Goal: Find specific page/section: Find specific page/section

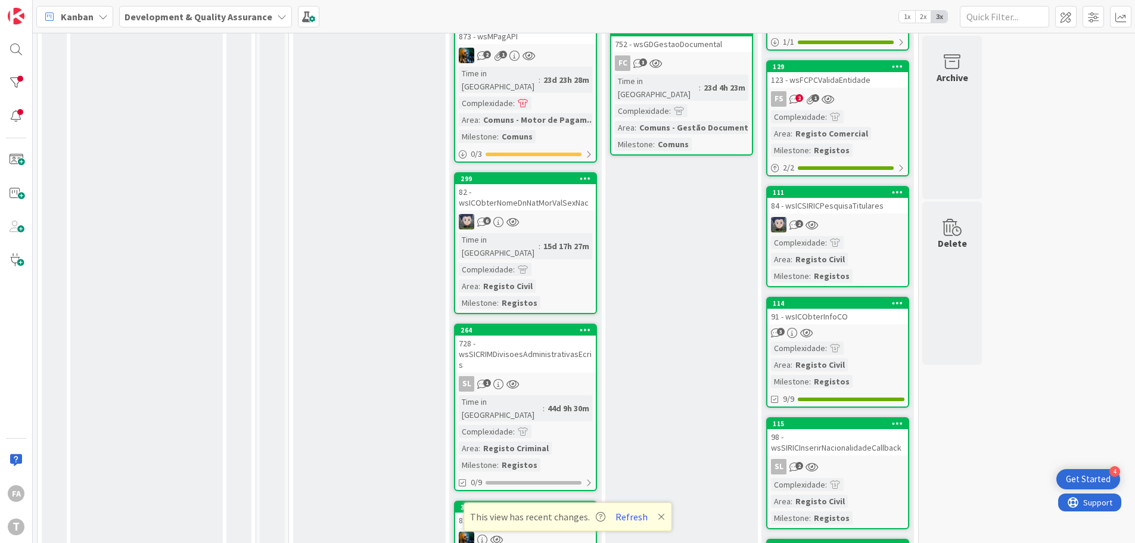
scroll to position [655, 0]
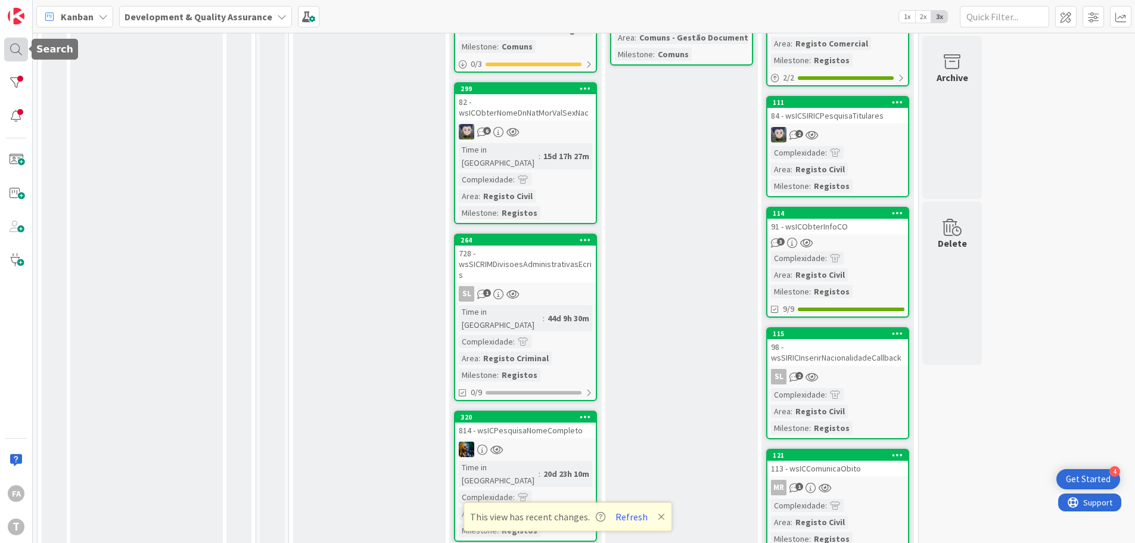
click at [9, 59] on div at bounding box center [16, 50] width 24 height 24
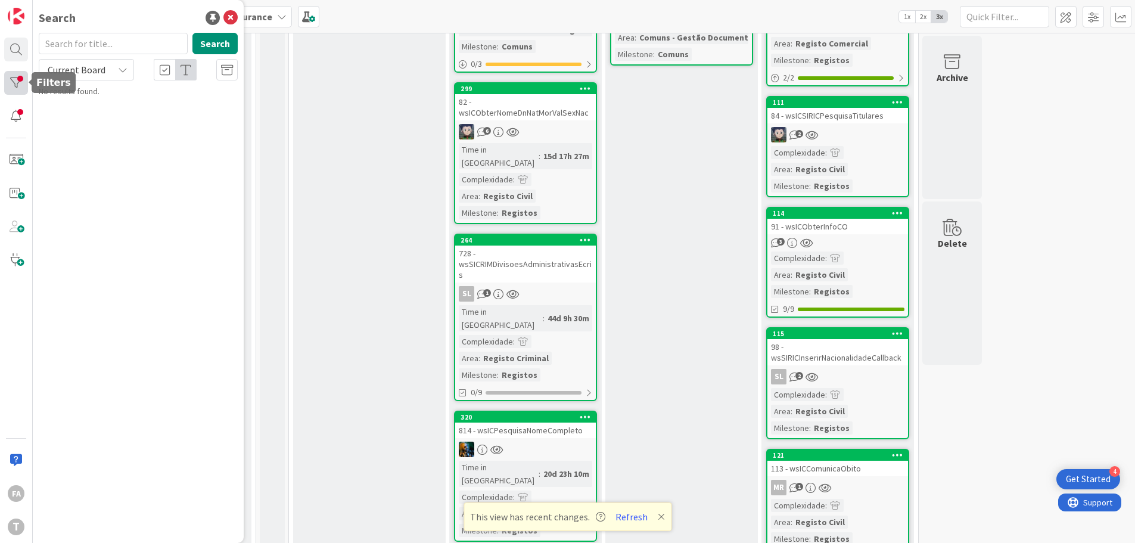
click at [23, 78] on div at bounding box center [16, 83] width 24 height 24
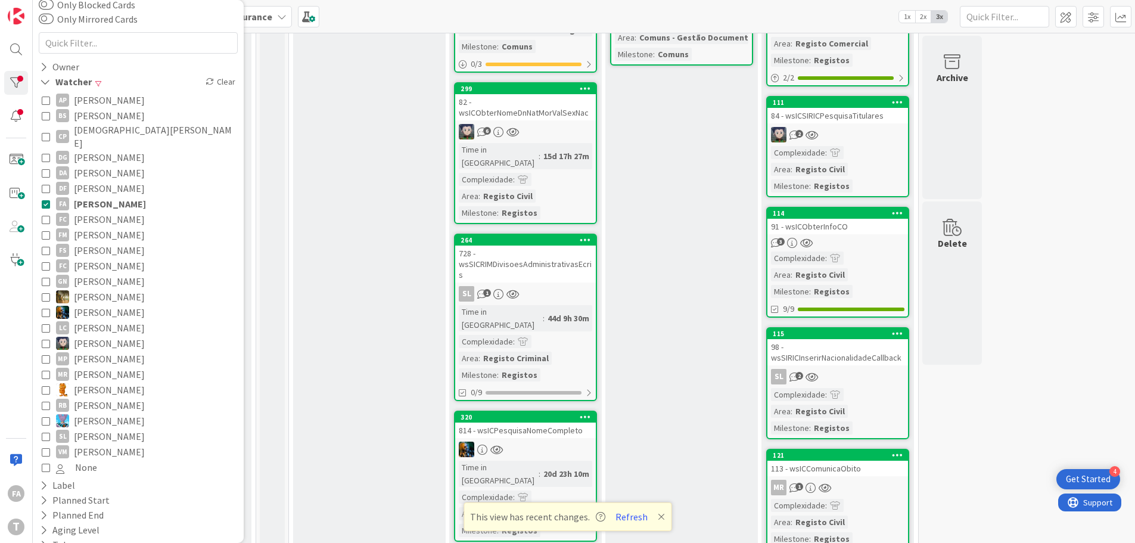
scroll to position [119, 0]
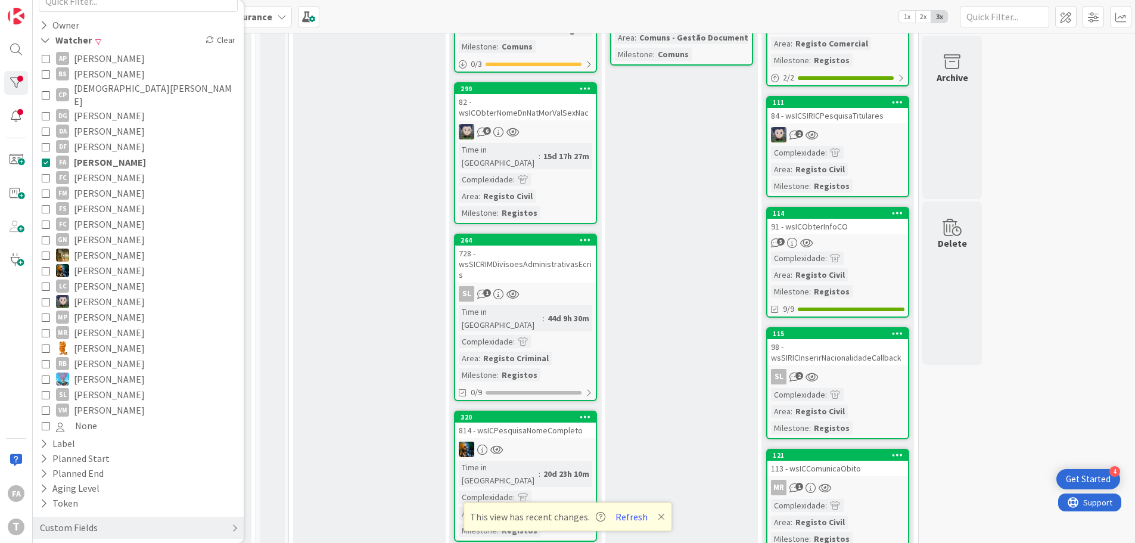
click at [107, 520] on div "Custom Fields" at bounding box center [138, 527] width 211 height 22
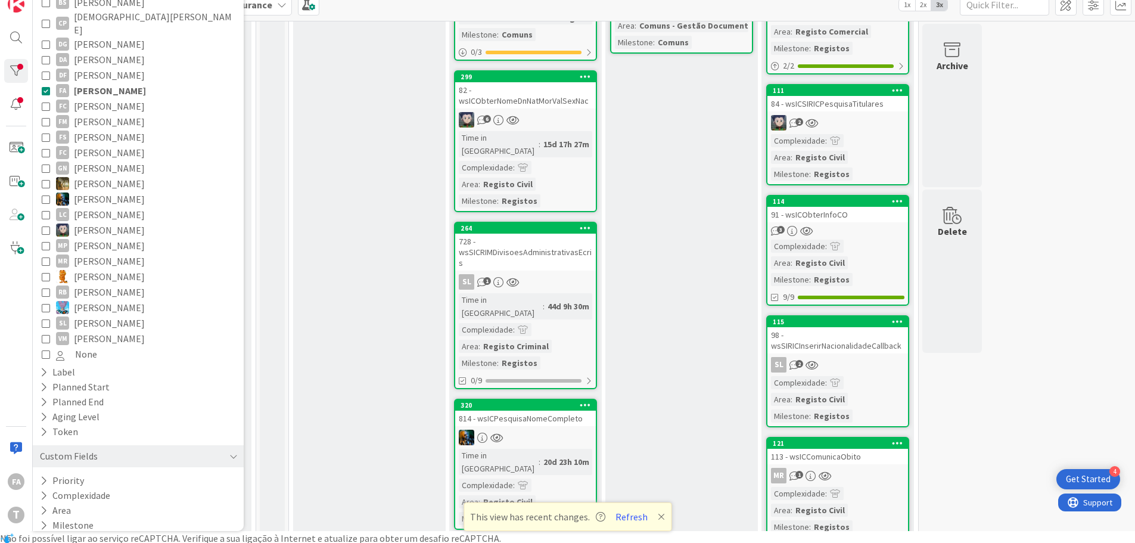
scroll to position [14, 0]
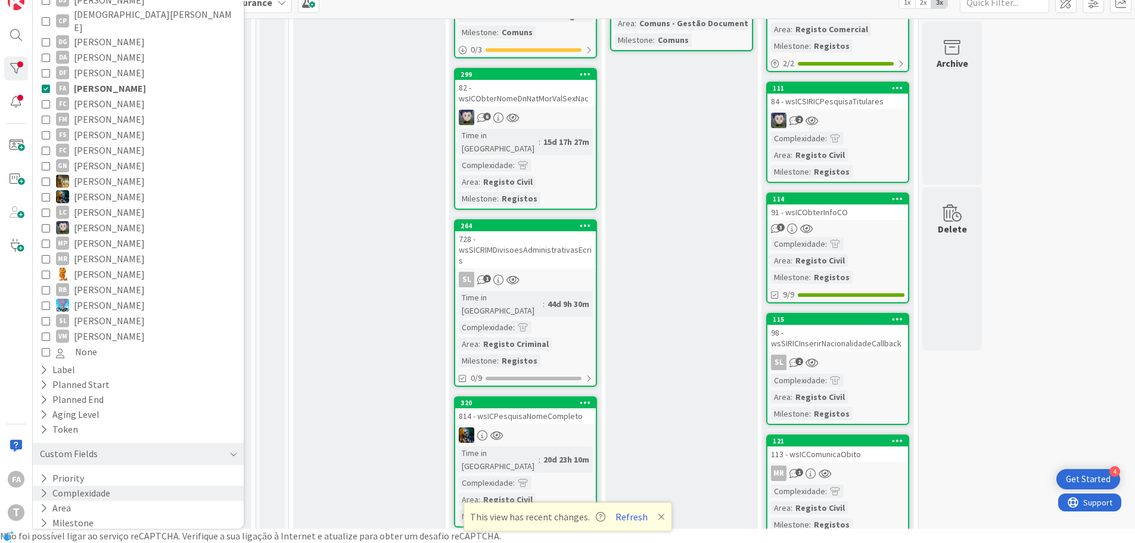
click at [78, 485] on button "Complexidade" at bounding box center [75, 492] width 73 height 15
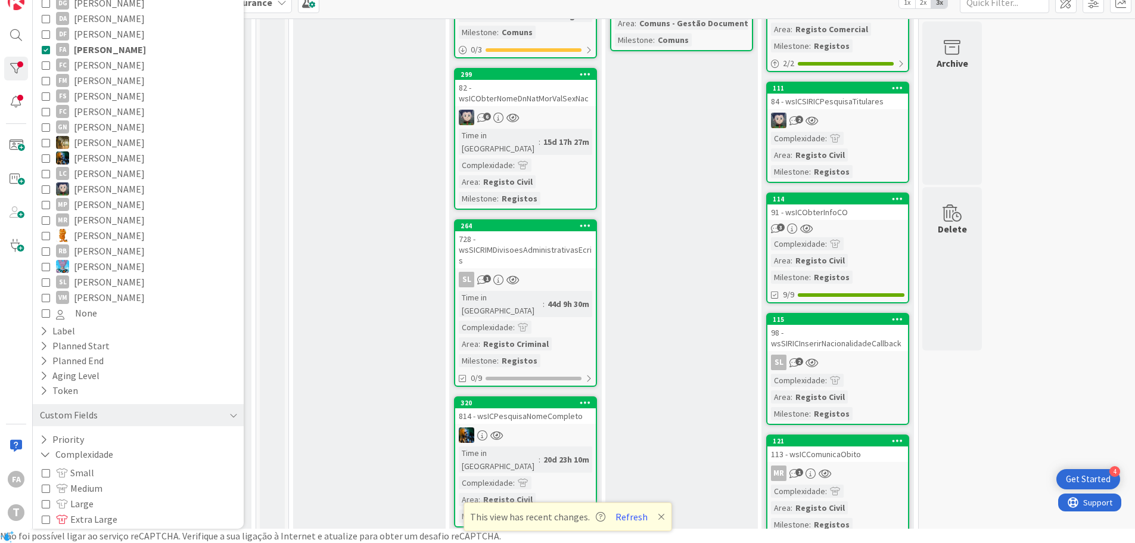
scroll to position [261, 0]
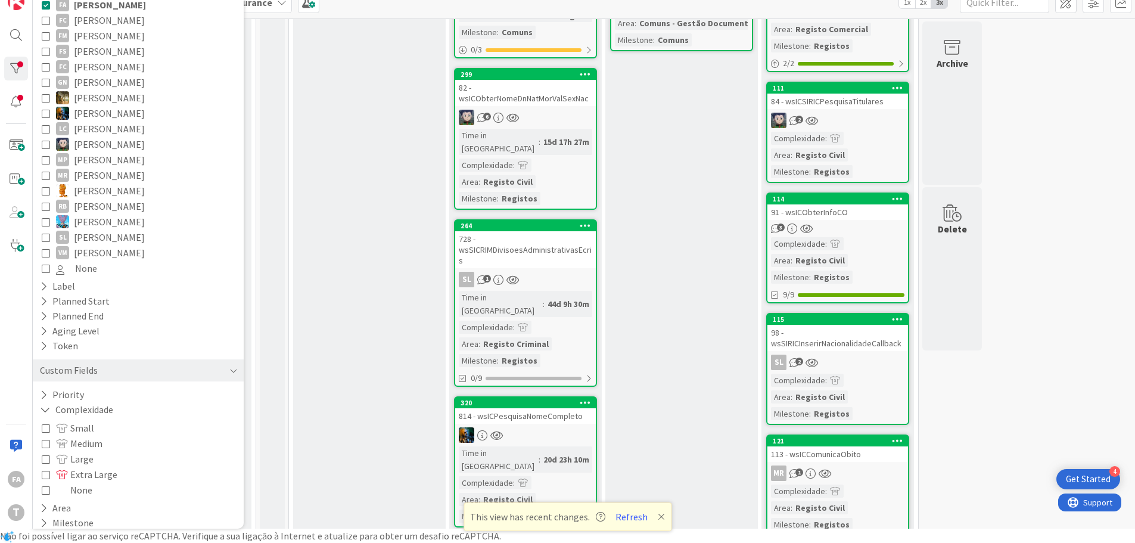
click at [60, 423] on span at bounding box center [63, 428] width 14 height 10
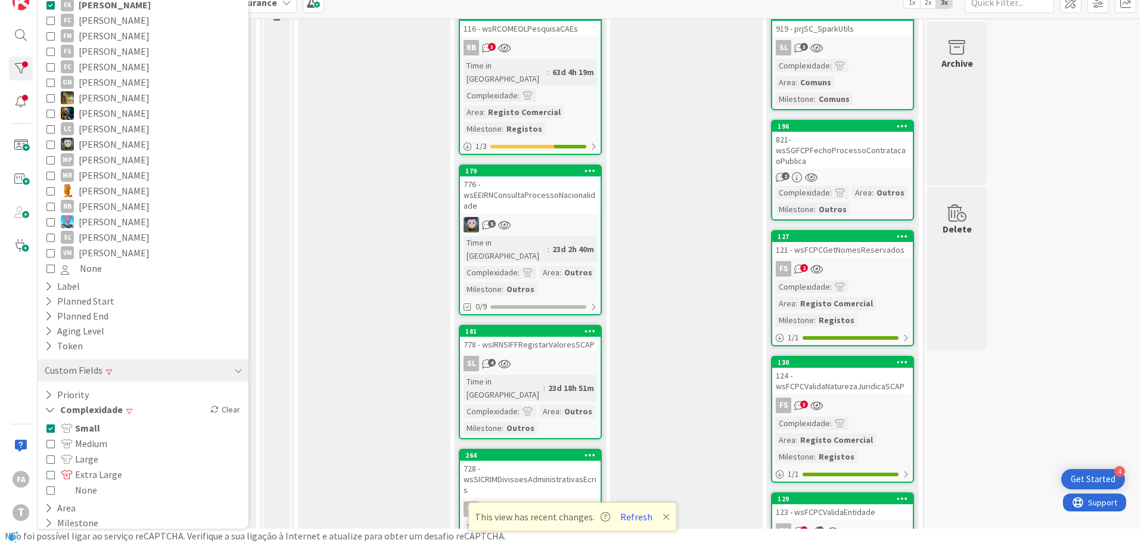
scroll to position [298, 0]
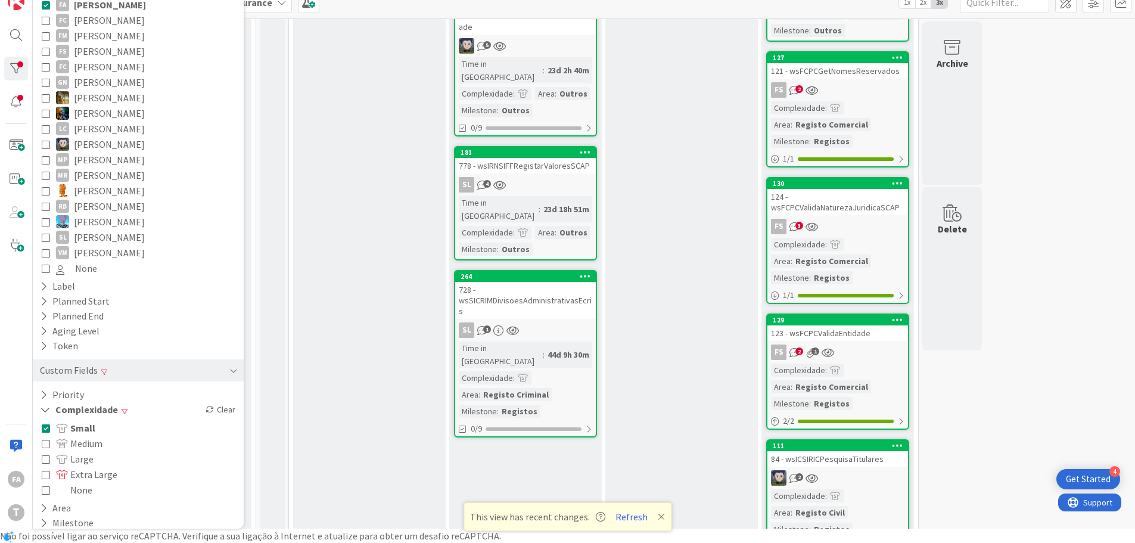
click at [552, 282] on div "728 - wsSICRIMDivisoesAdministrativasEcris" at bounding box center [525, 300] width 141 height 37
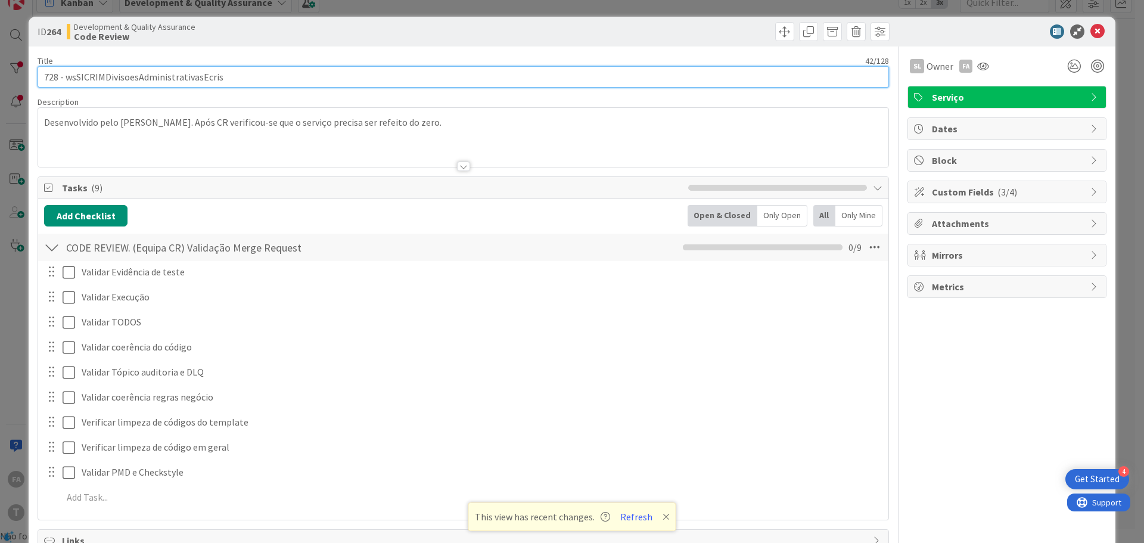
click at [163, 74] on input "728 - wsSICRIMDivisoesAdministrativasEcris" at bounding box center [463, 76] width 851 height 21
click at [201, 80] on input "728 - wsSICRIMDivisoesAdministrativasEcris" at bounding box center [463, 76] width 851 height 21
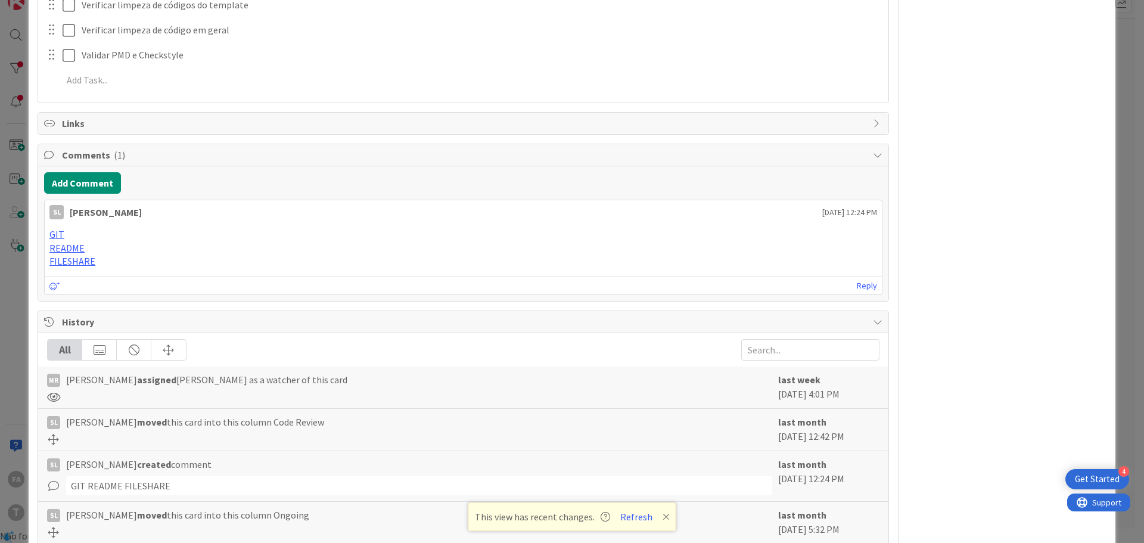
scroll to position [512, 0]
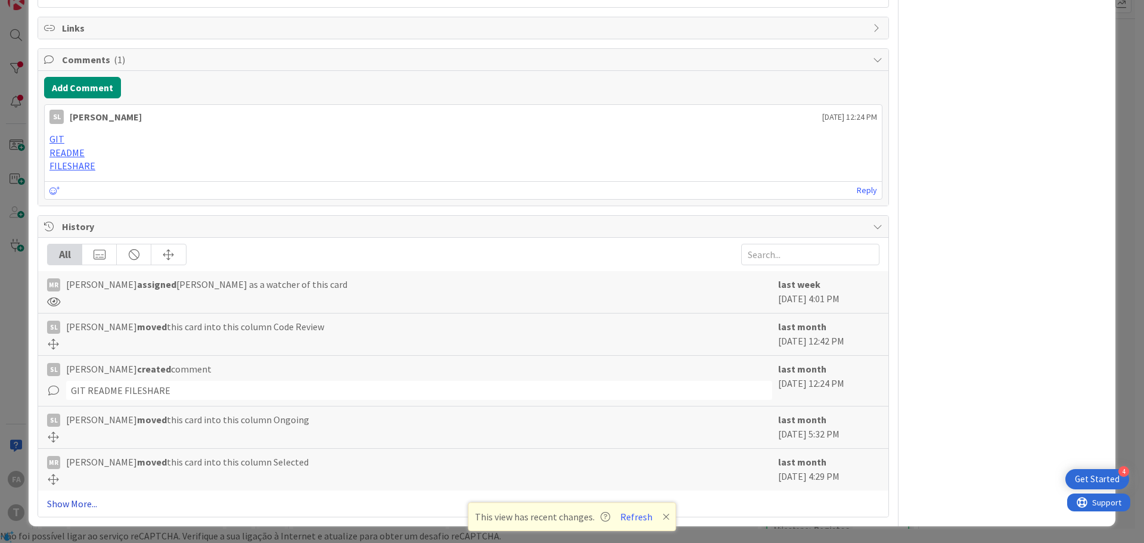
click at [76, 503] on link "Show More..." at bounding box center [463, 503] width 832 height 14
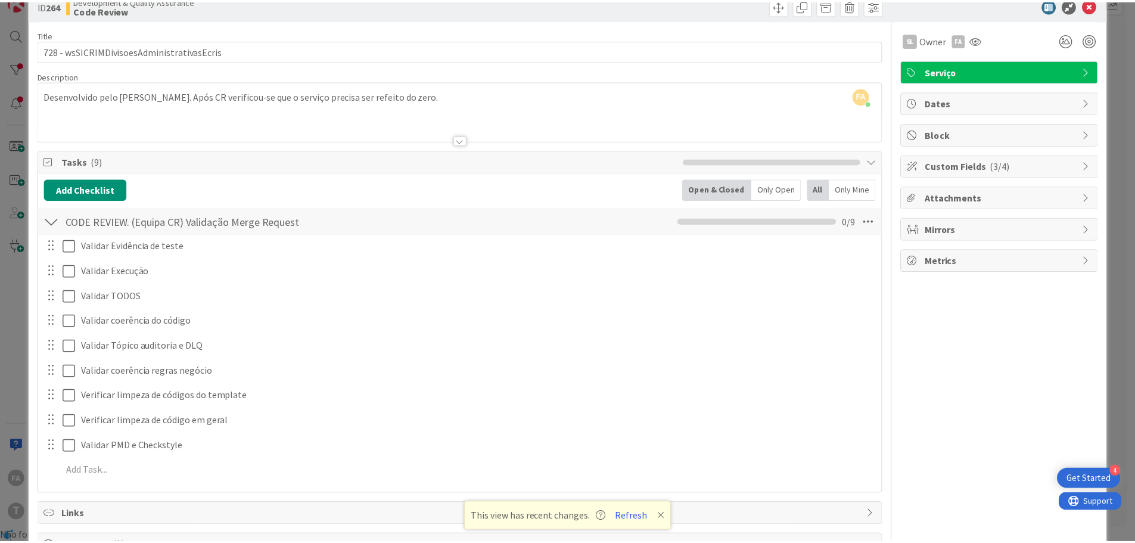
scroll to position [0, 0]
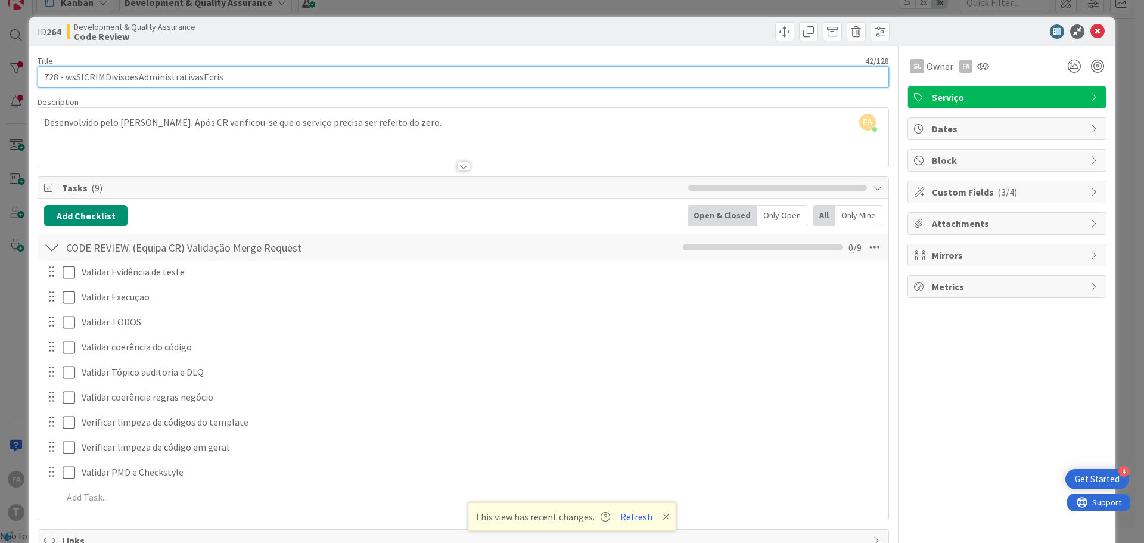
click at [160, 77] on input "728 - wsSICRIMDivisoesAdministrativasEcris" at bounding box center [463, 76] width 851 height 21
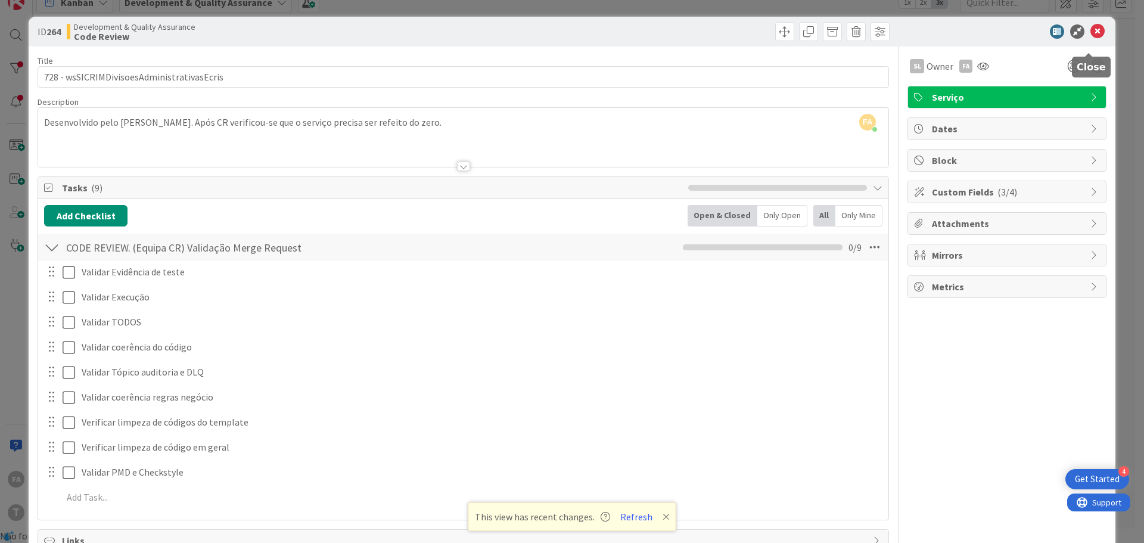
drag, startPoint x: 1086, startPoint y: 32, endPoint x: 1054, endPoint y: 38, distance: 33.2
click at [1090, 32] on icon at bounding box center [1097, 31] width 14 height 14
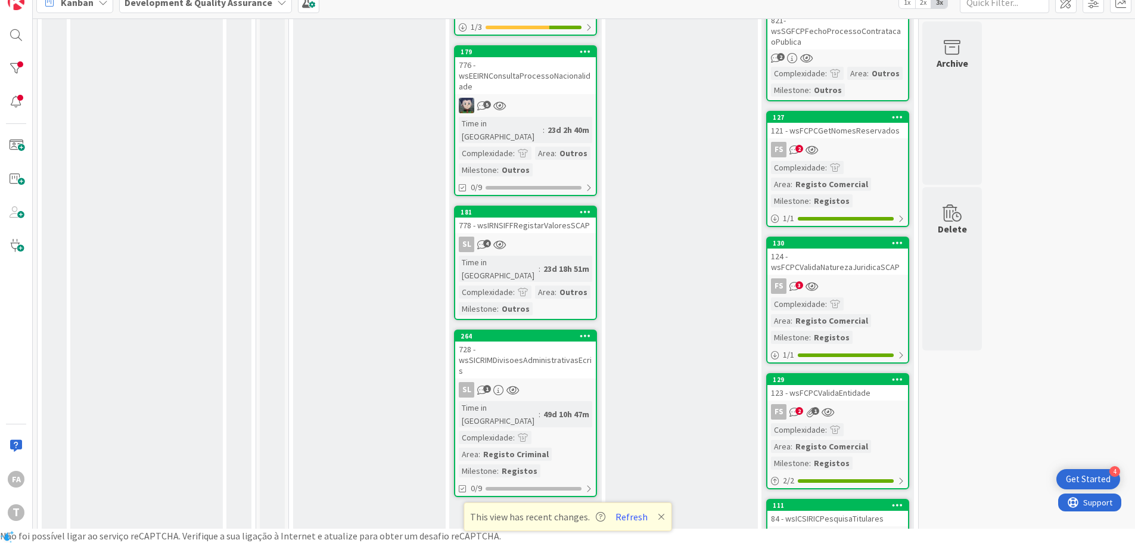
click at [554, 63] on div "776 - wsEEIRNConsultaProcessoNacionalidade" at bounding box center [525, 75] width 141 height 37
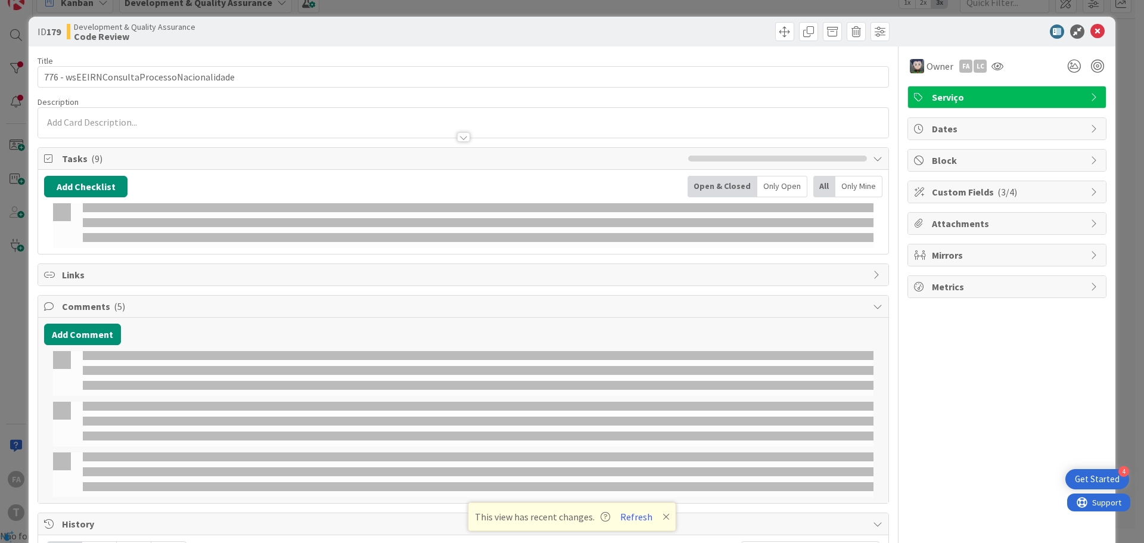
select select "java"
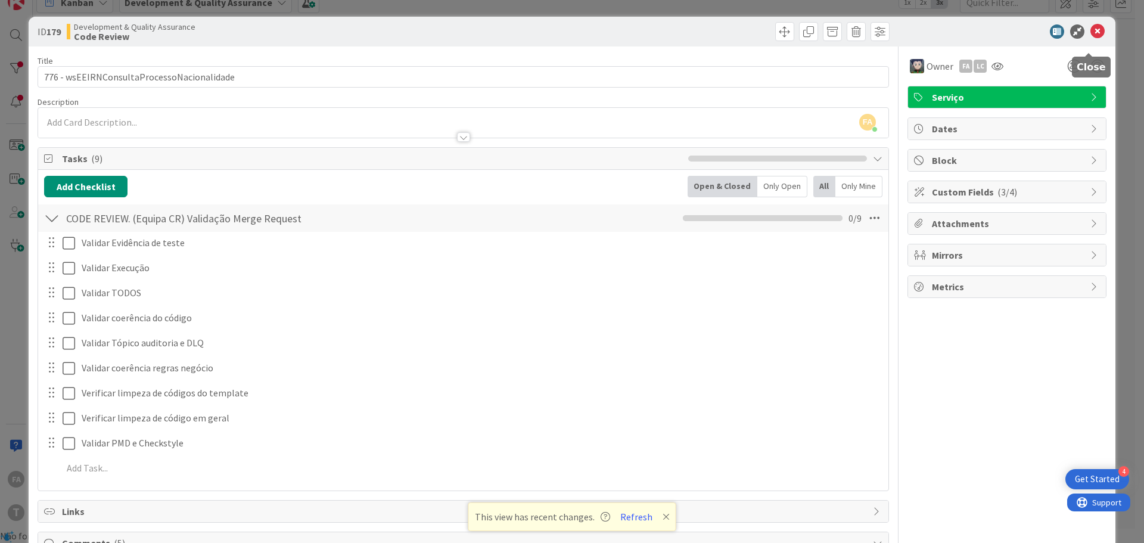
click at [1090, 33] on icon at bounding box center [1097, 31] width 14 height 14
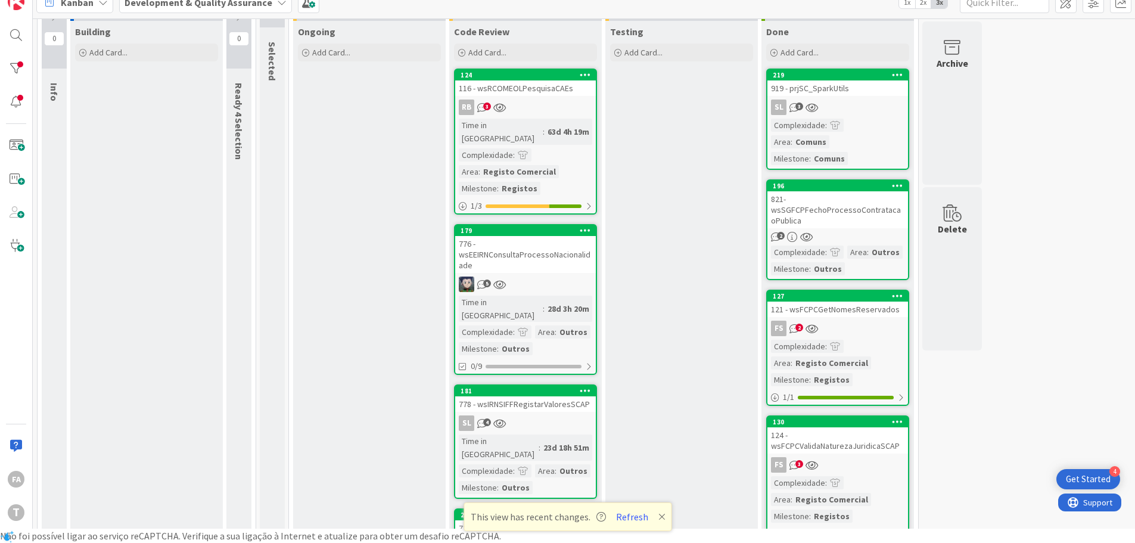
click at [3, 65] on div "FA T" at bounding box center [16, 257] width 33 height 543
click at [10, 67] on div at bounding box center [16, 69] width 24 height 24
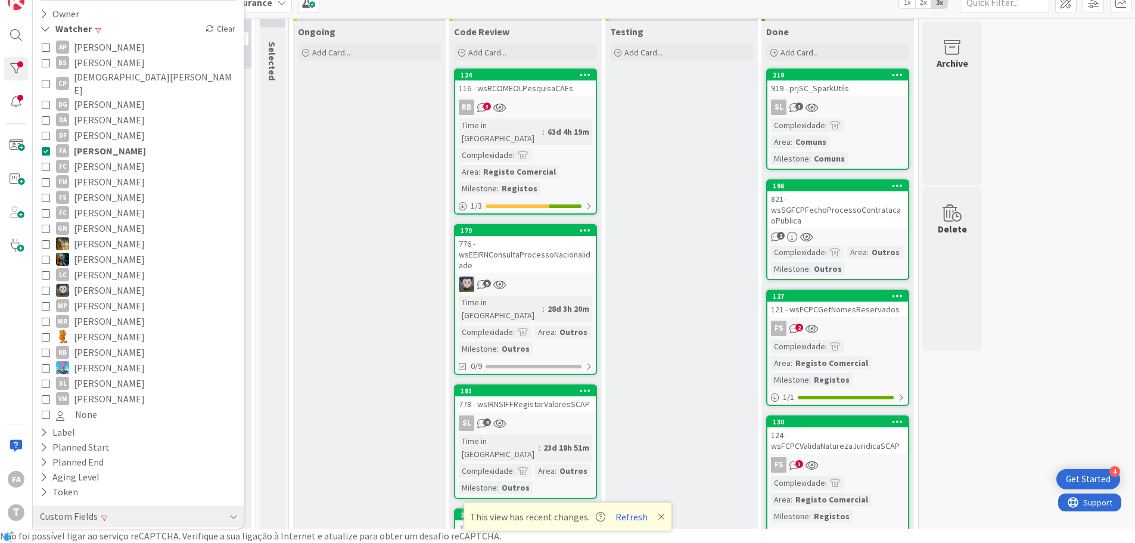
scroll to position [178, 0]
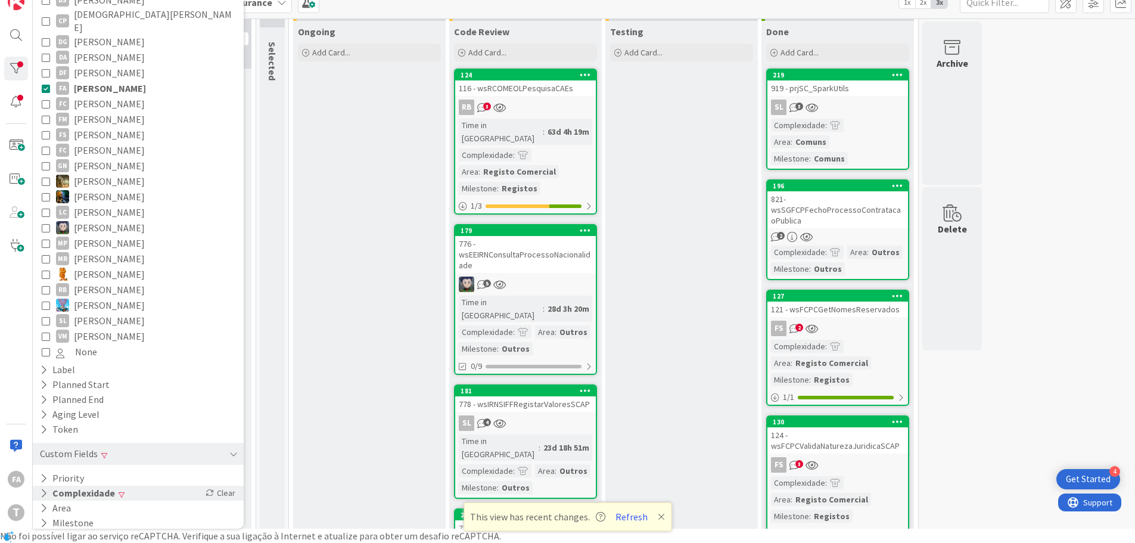
click at [114, 485] on div "Complexidade Clear" at bounding box center [138, 492] width 211 height 15
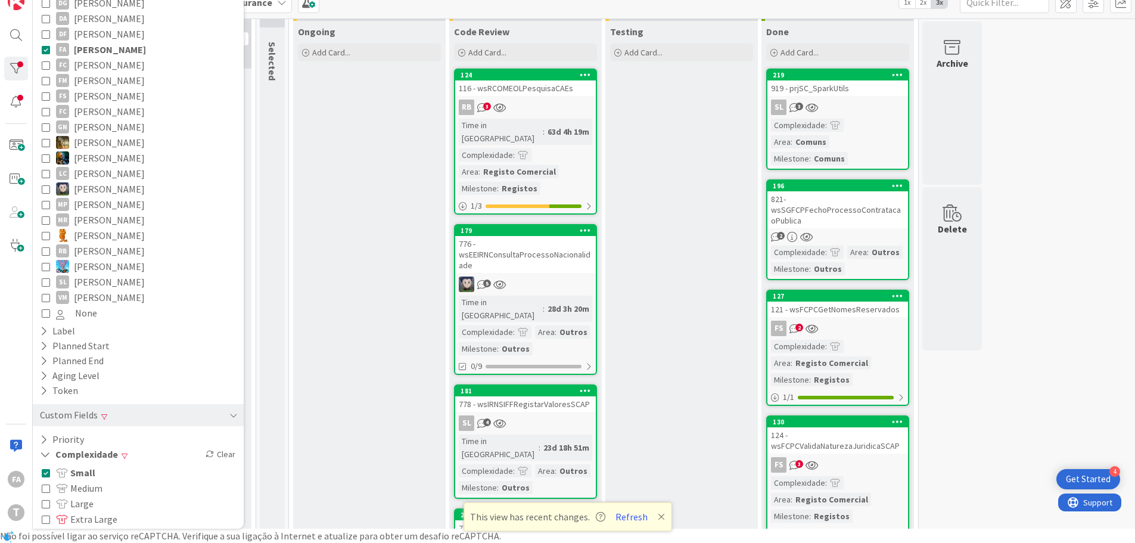
scroll to position [261, 0]
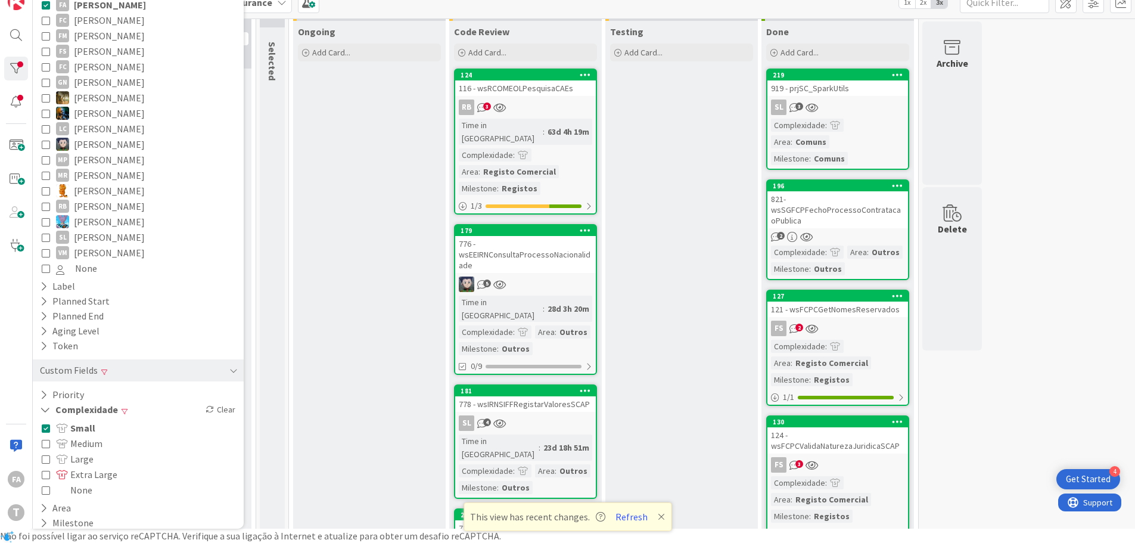
click at [82, 420] on span "Small" at bounding box center [75, 427] width 39 height 15
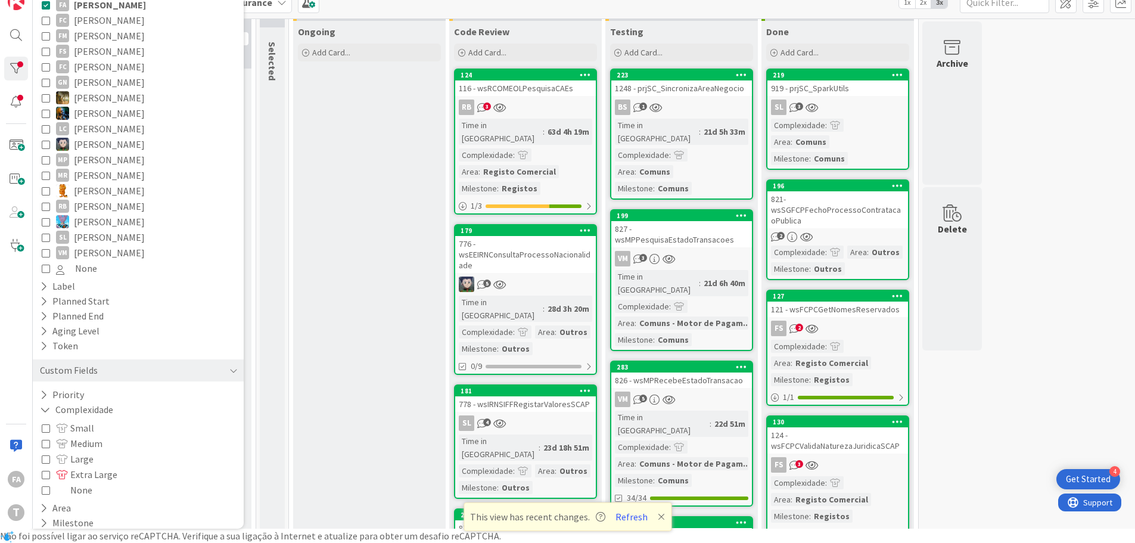
click at [82, 435] on span "Medium" at bounding box center [79, 442] width 46 height 15
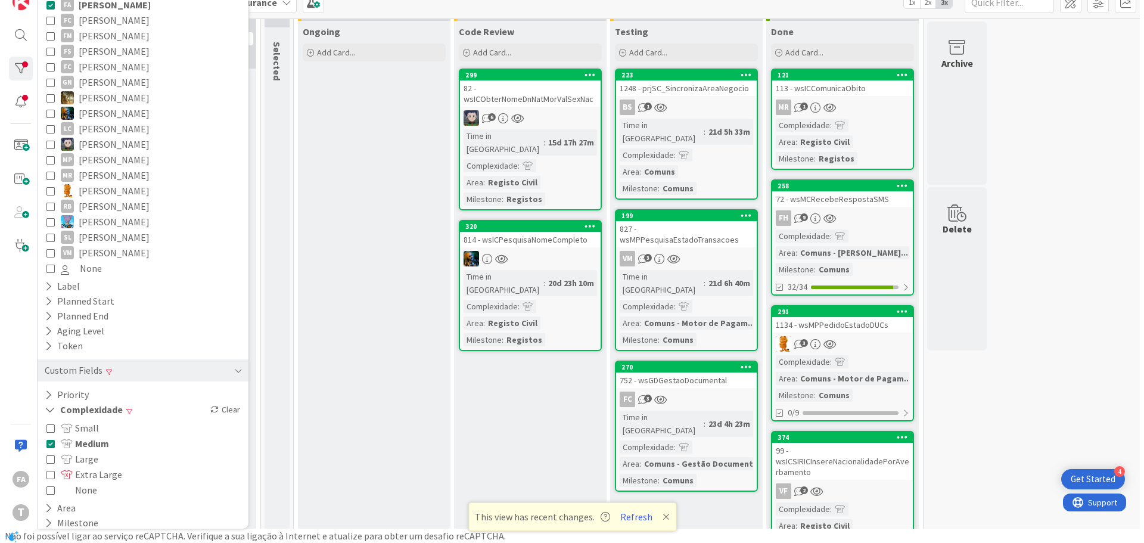
scroll to position [0, 0]
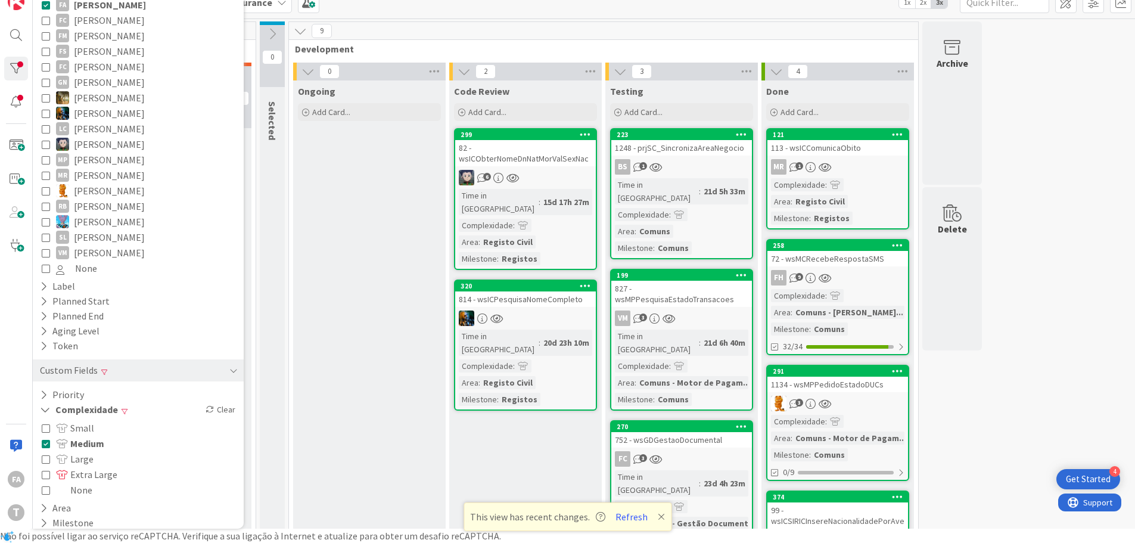
click at [566, 156] on div "82 - wsICObterNomeDnNatMorValSexNac" at bounding box center [525, 153] width 141 height 26
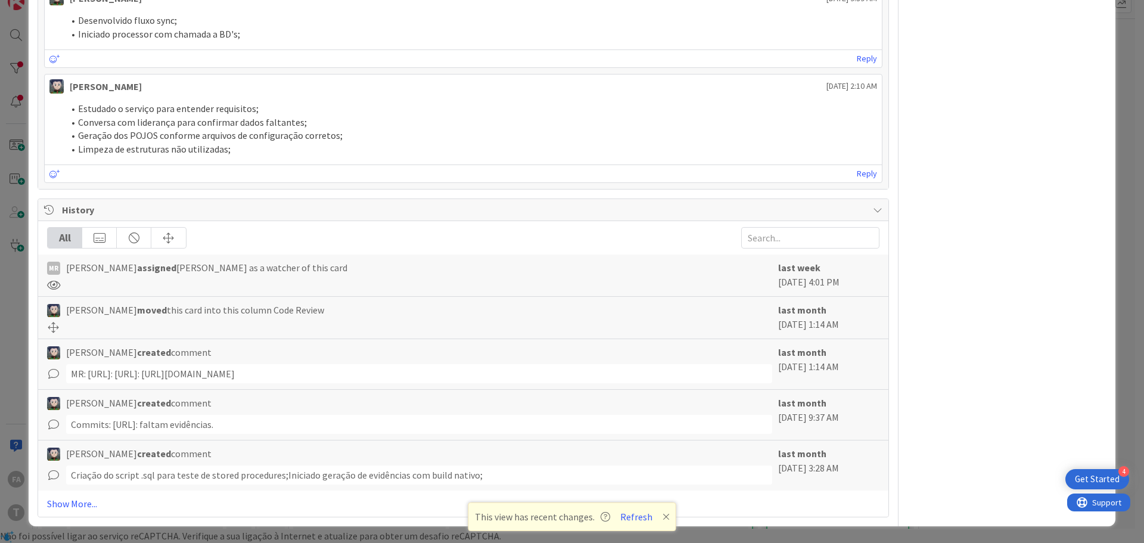
scroll to position [820, 0]
click at [73, 505] on link "Show More..." at bounding box center [463, 503] width 832 height 14
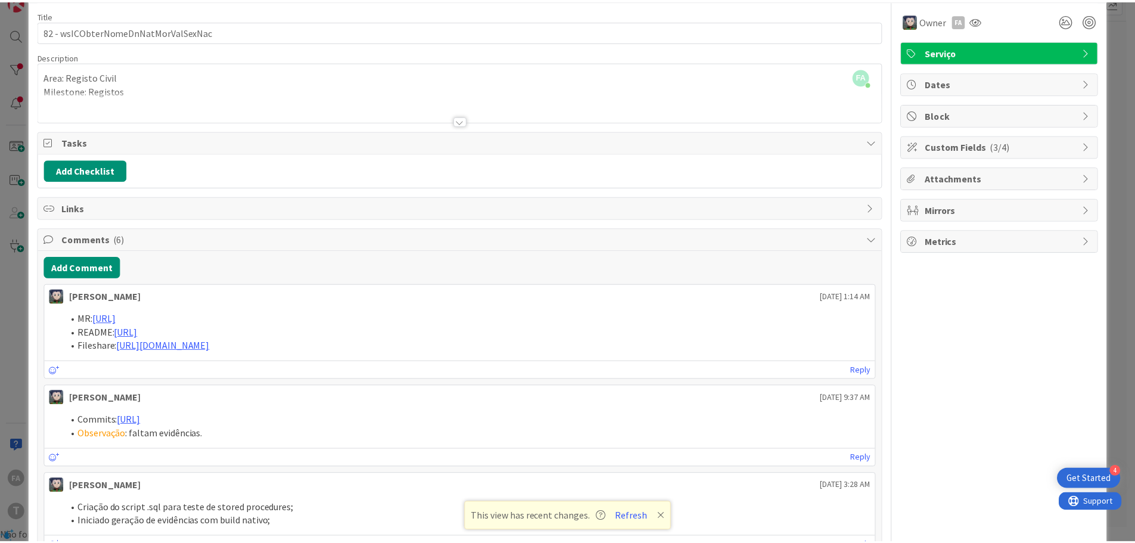
scroll to position [0, 0]
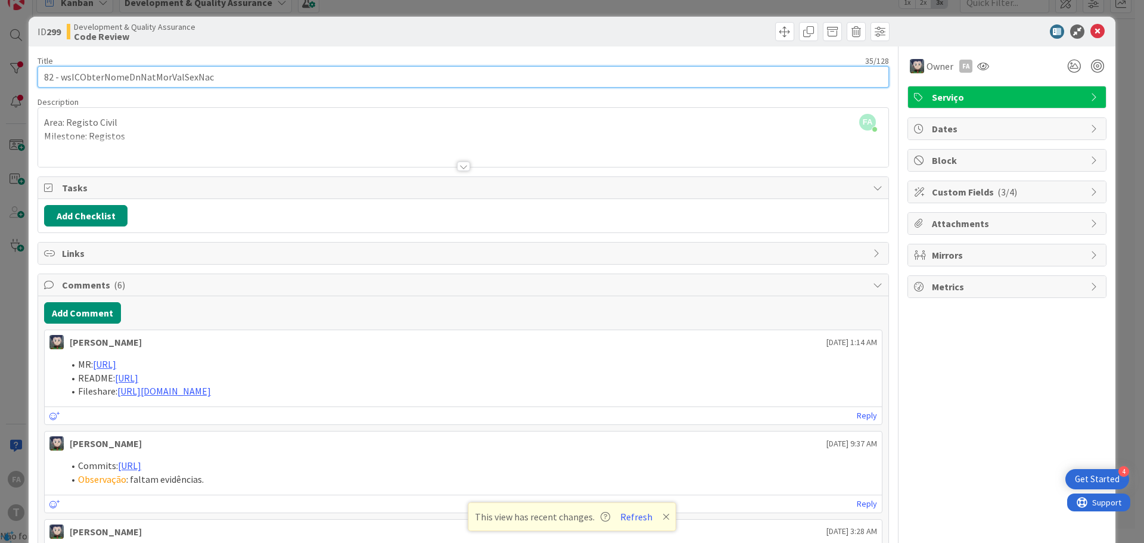
click at [140, 76] on input "82 - wsICObterNomeDnNatMorValSexNac" at bounding box center [463, 76] width 851 height 21
click at [171, 70] on input "82 - wsICObterNomeDnNatMorValSexNac" at bounding box center [463, 76] width 851 height 21
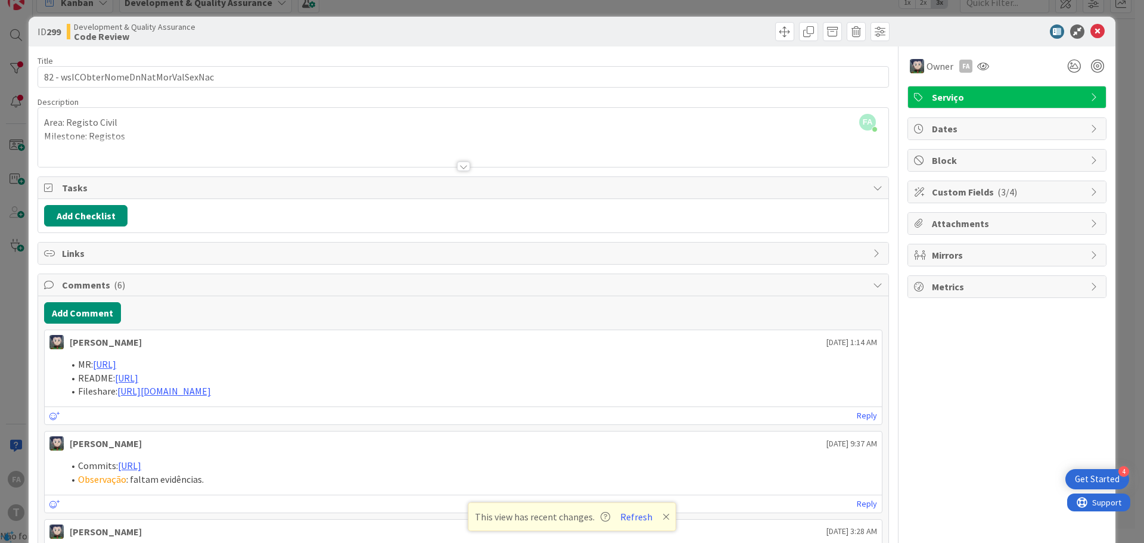
click at [1090, 27] on icon at bounding box center [1097, 31] width 14 height 14
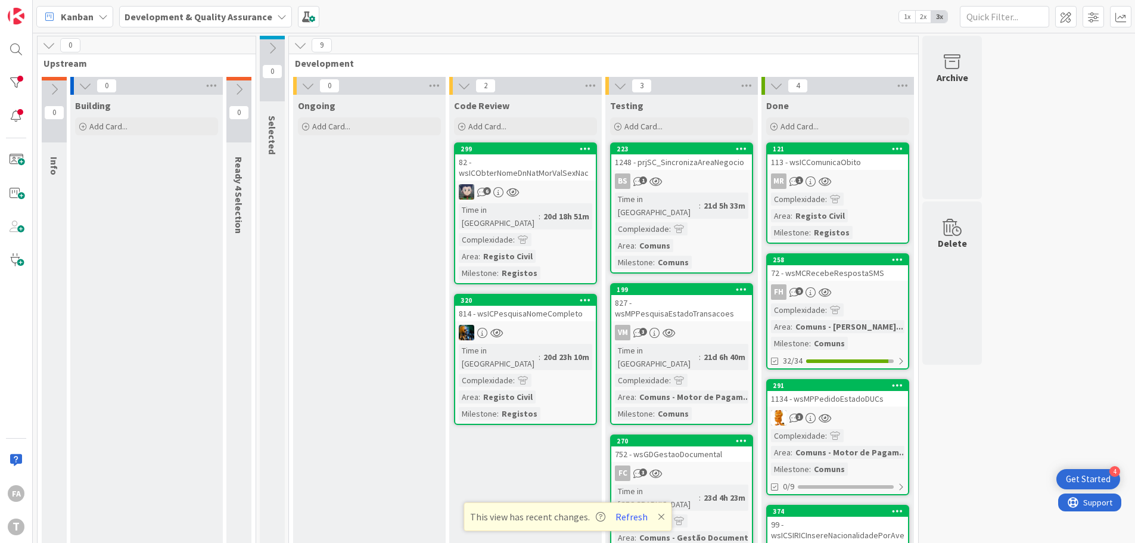
click at [565, 306] on div "814 - wsICPesquisaNomeCompleto" at bounding box center [525, 313] width 141 height 15
click at [544, 310] on link "320 814 - wsICPesquisaNomeCompleto Time in Column : 20d 23h 10m Complexidade : …" at bounding box center [525, 359] width 143 height 131
click at [554, 297] on body "4 Get Started FA T Kanban Development & Quality Assurance 1x 2x 3x 0 Upstream 0…" at bounding box center [567, 271] width 1135 height 543
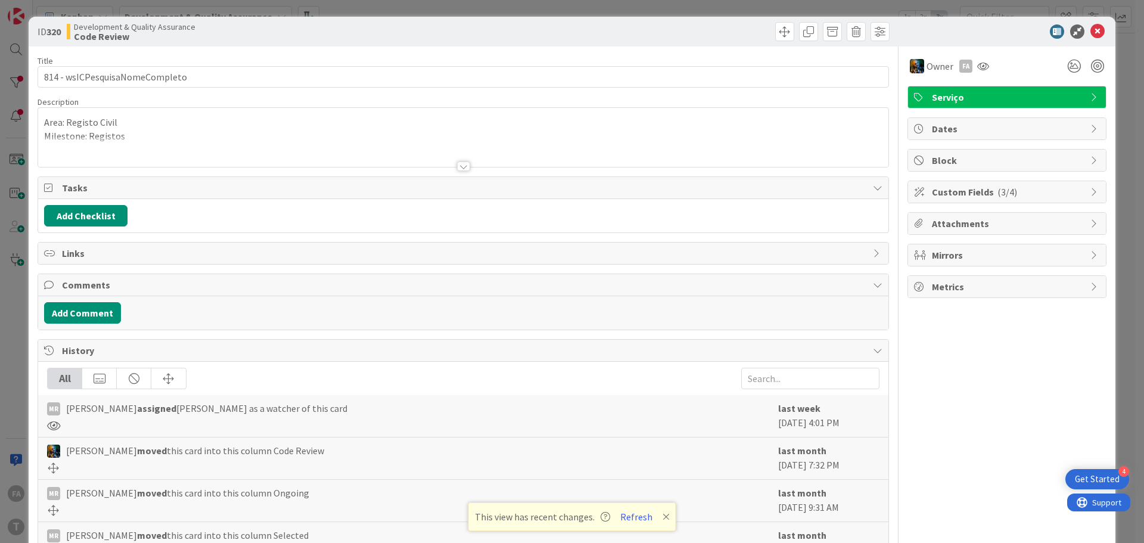
click at [470, 162] on div at bounding box center [463, 151] width 850 height 30
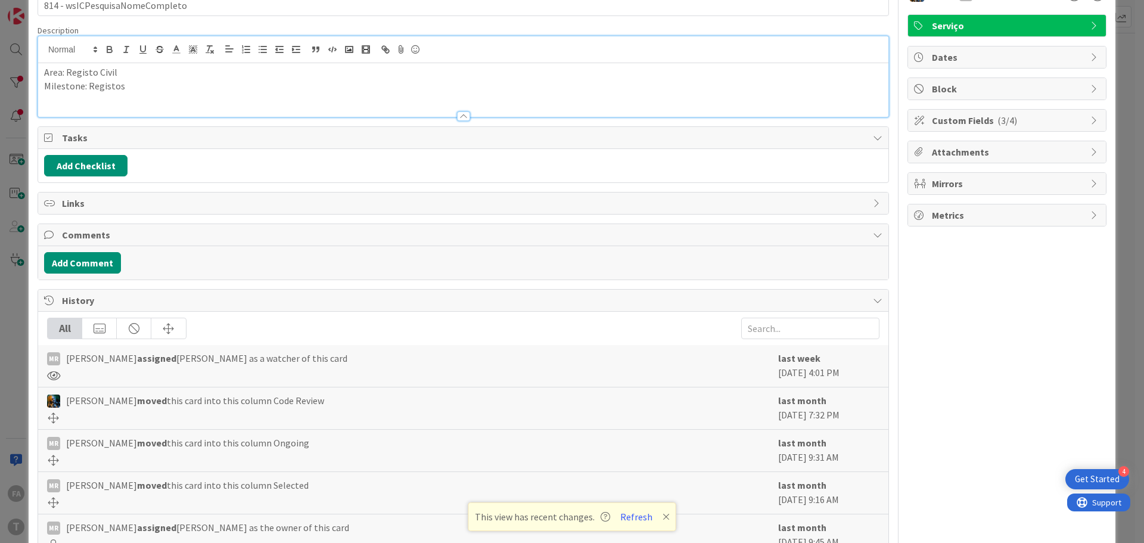
scroll to position [137, 0]
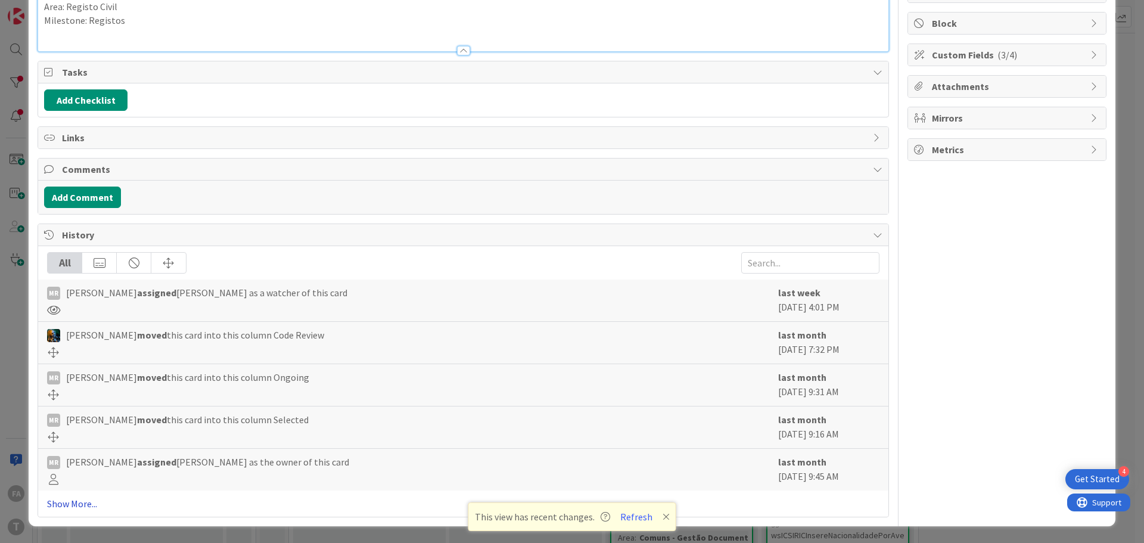
click at [63, 505] on link "Show More..." at bounding box center [463, 503] width 832 height 14
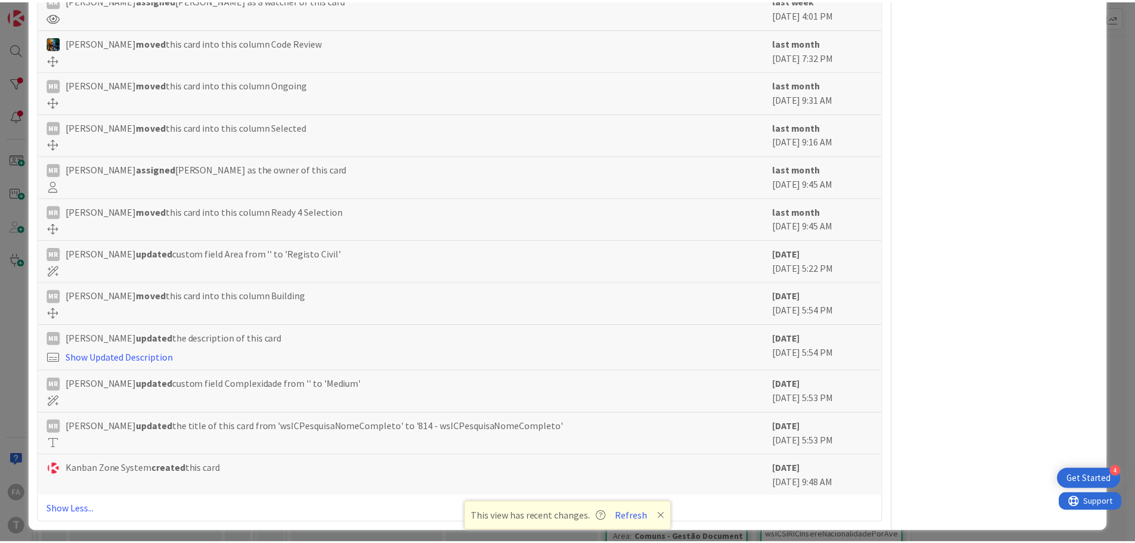
scroll to position [435, 0]
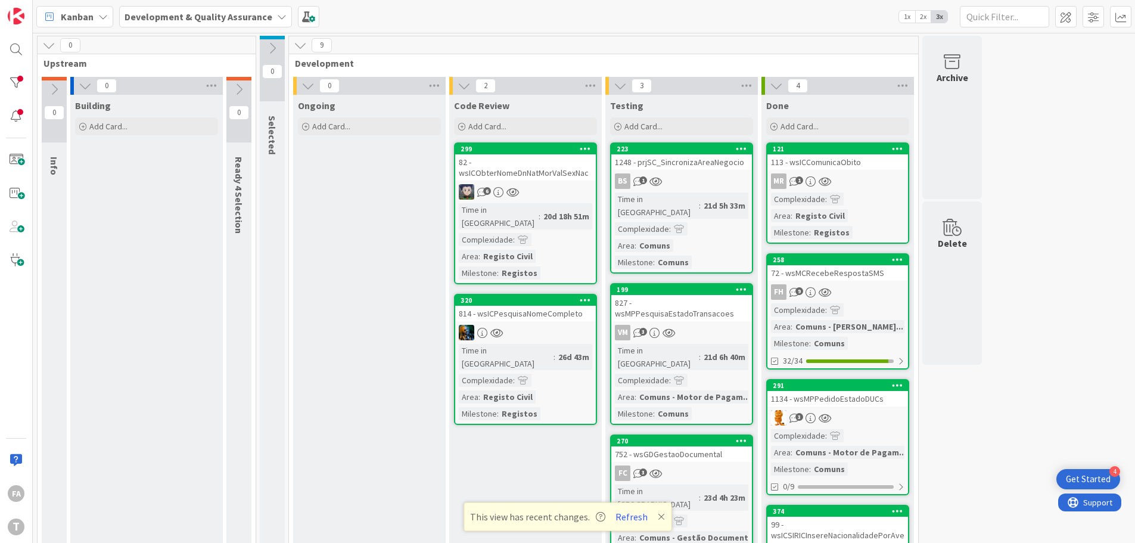
click at [406, 250] on div "Ongoing Add Card..." at bounding box center [369, 373] width 152 height 557
click at [21, 80] on div at bounding box center [16, 83] width 24 height 24
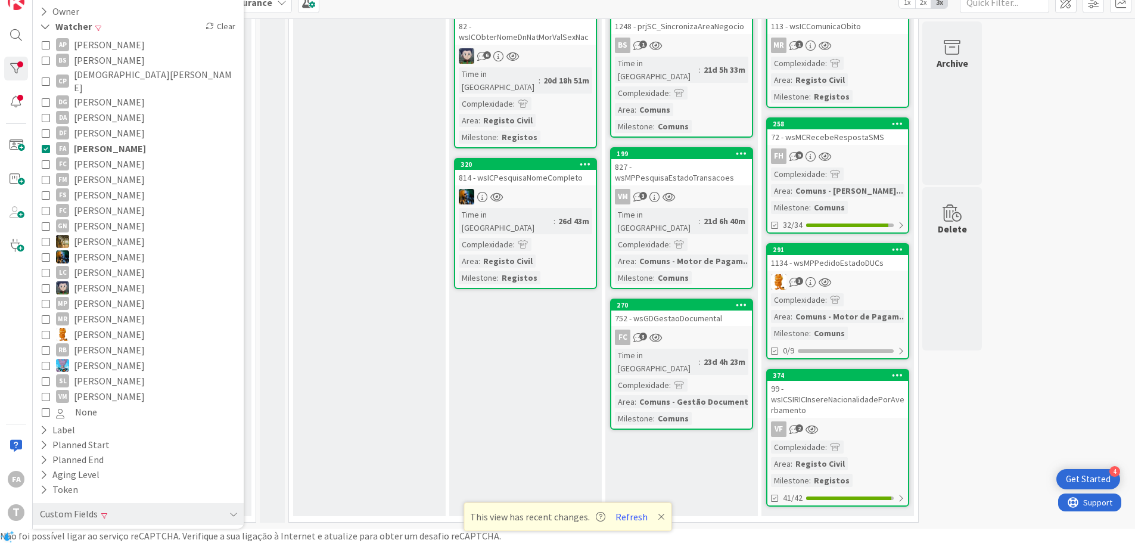
scroll to position [178, 0]
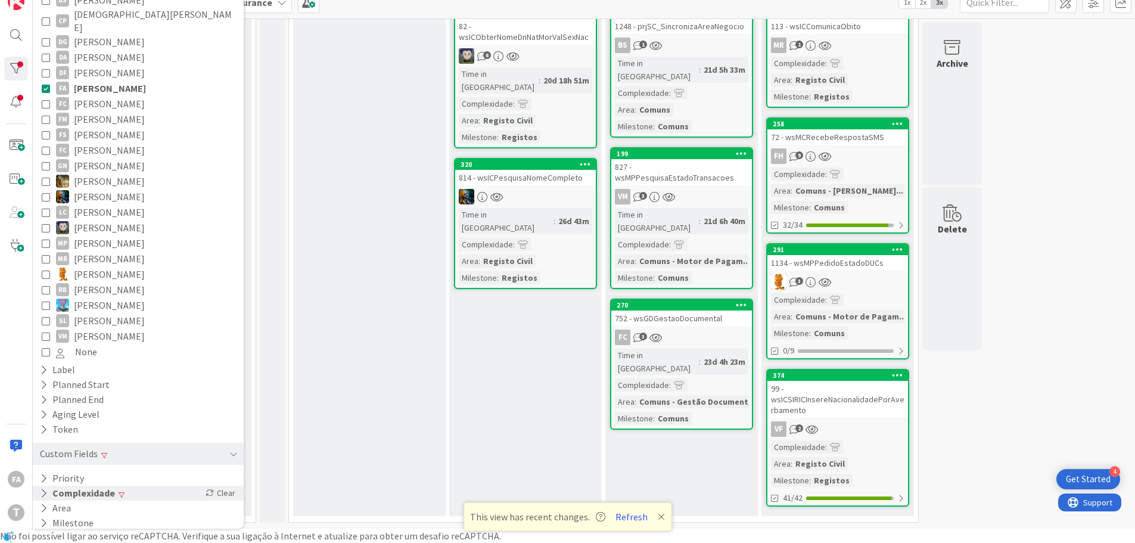
click at [108, 485] on button "Complexidade" at bounding box center [77, 492] width 77 height 15
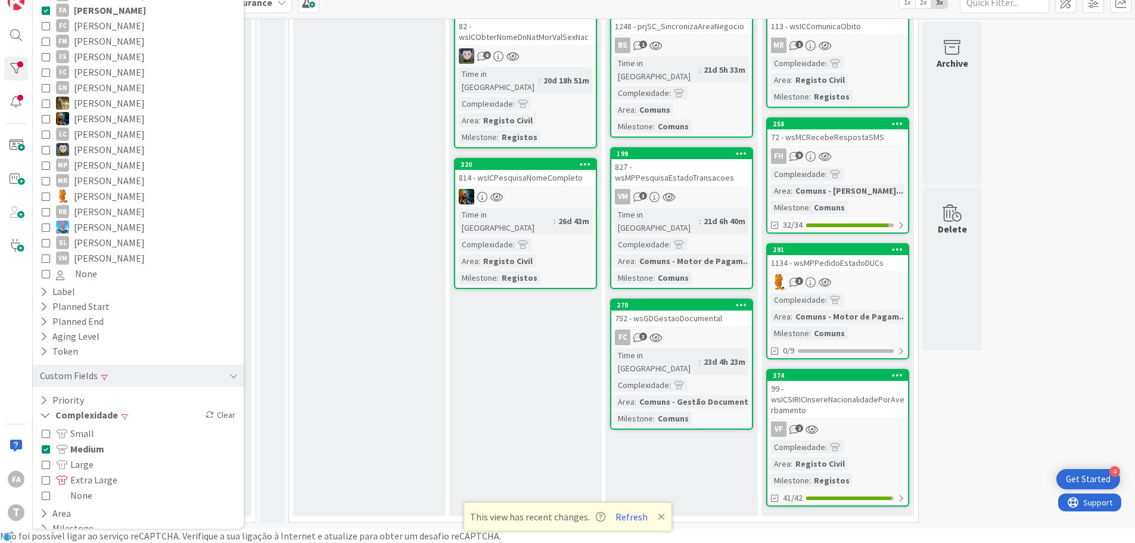
scroll to position [261, 0]
click at [68, 438] on span at bounding box center [63, 443] width 14 height 10
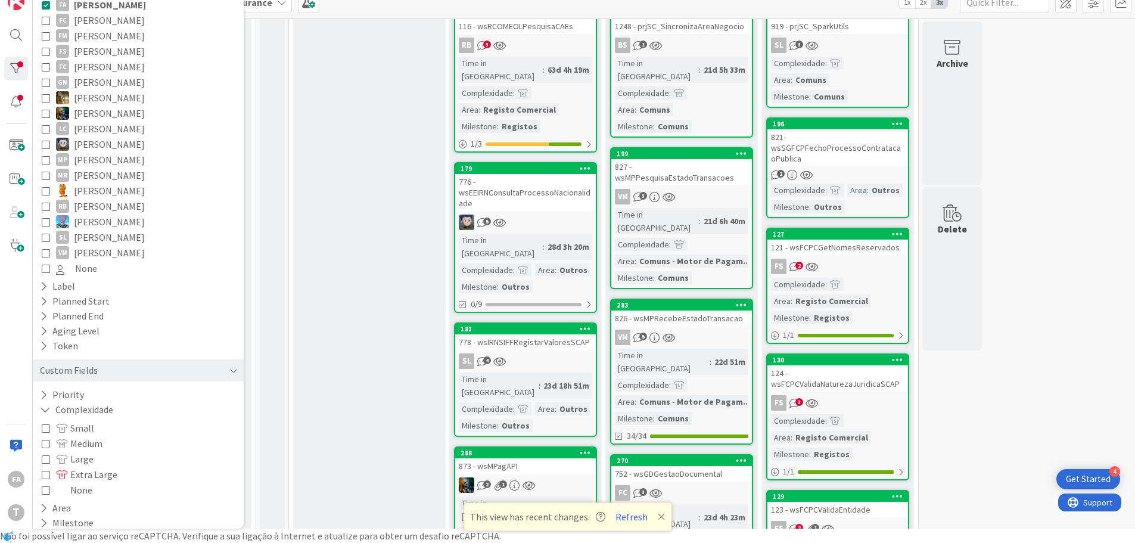
click at [74, 451] on span "Large" at bounding box center [75, 458] width 38 height 15
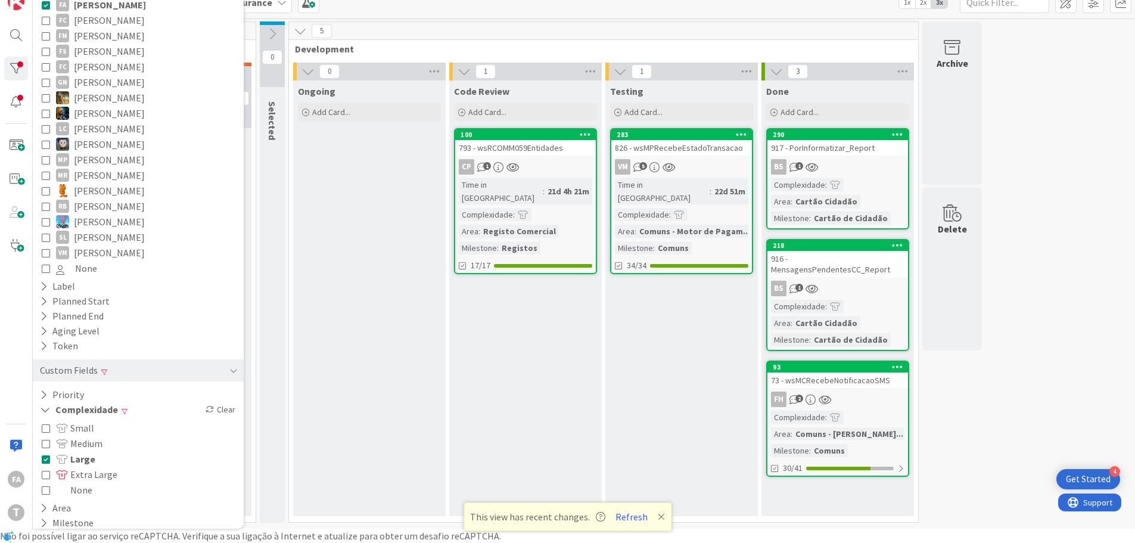
scroll to position [0, 0]
click at [79, 451] on span "Large" at bounding box center [75, 458] width 39 height 15
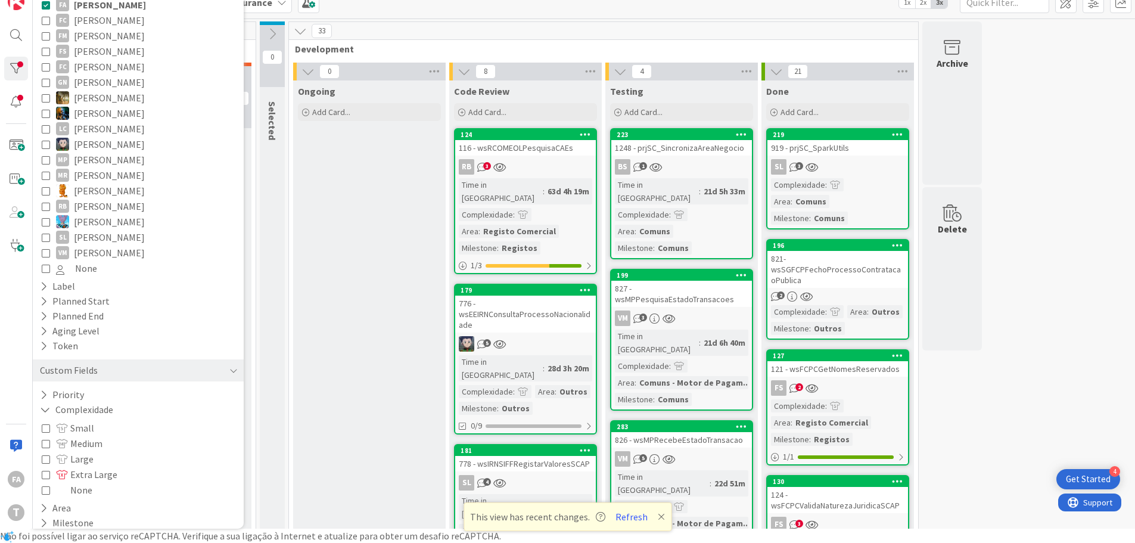
click at [80, 466] on span "Extra Large" at bounding box center [86, 473] width 61 height 15
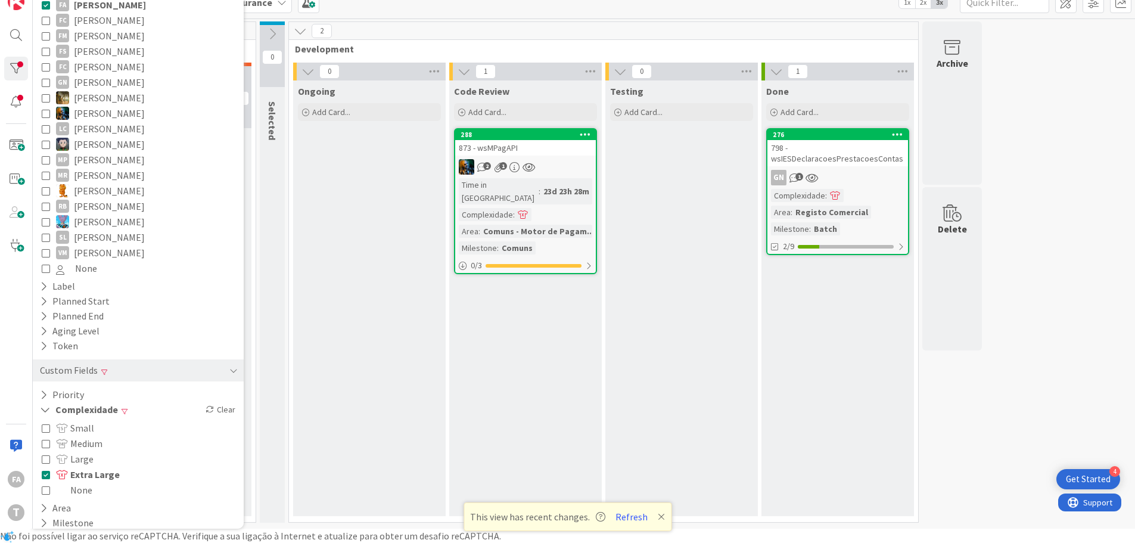
click at [82, 466] on span "Extra Large" at bounding box center [88, 473] width 64 height 15
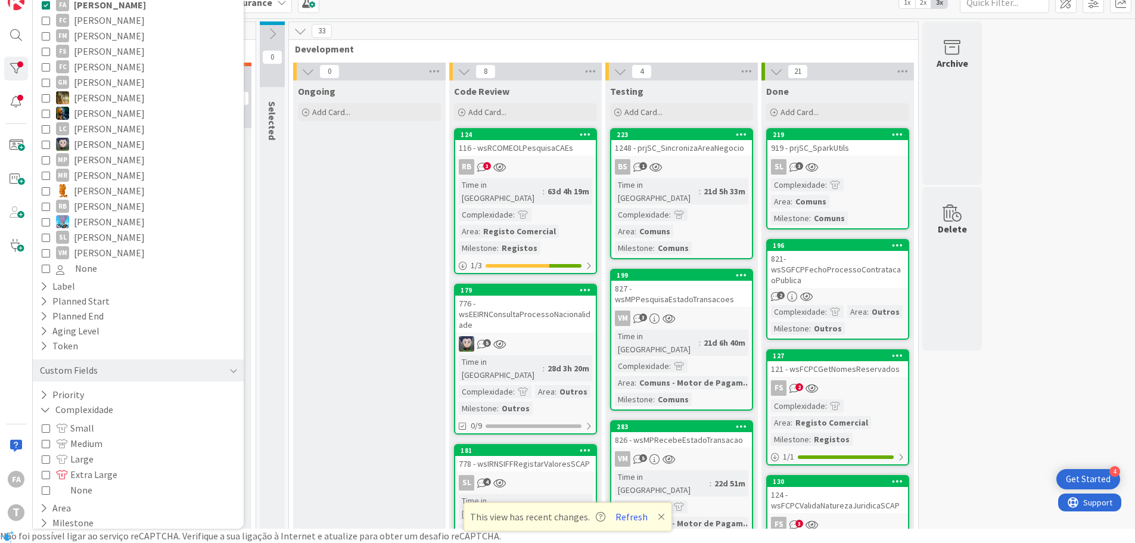
click at [82, 482] on span "None" at bounding box center [74, 489] width 36 height 15
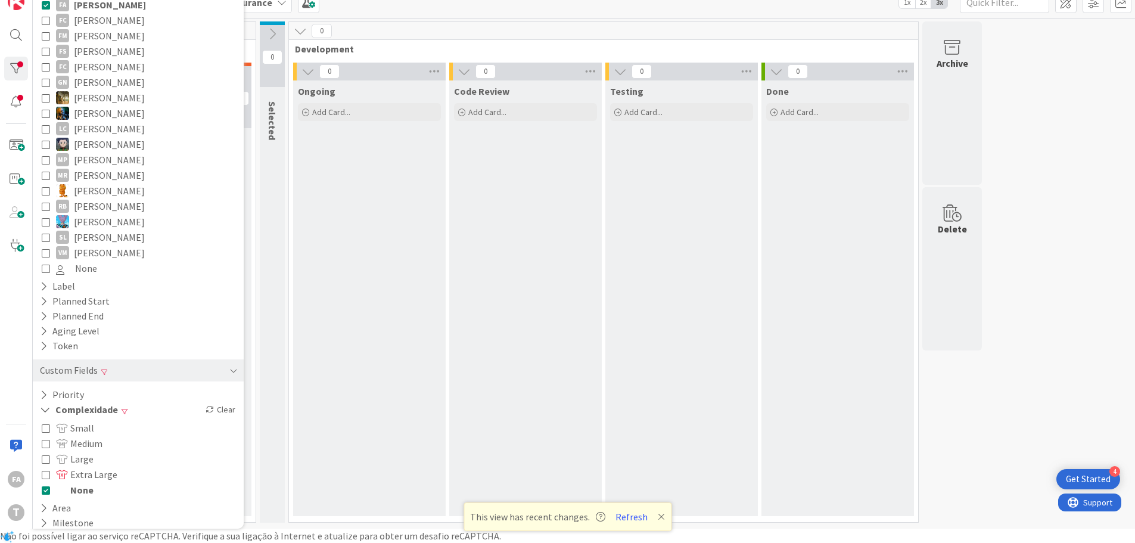
click at [82, 482] on span "None" at bounding box center [75, 489] width 38 height 15
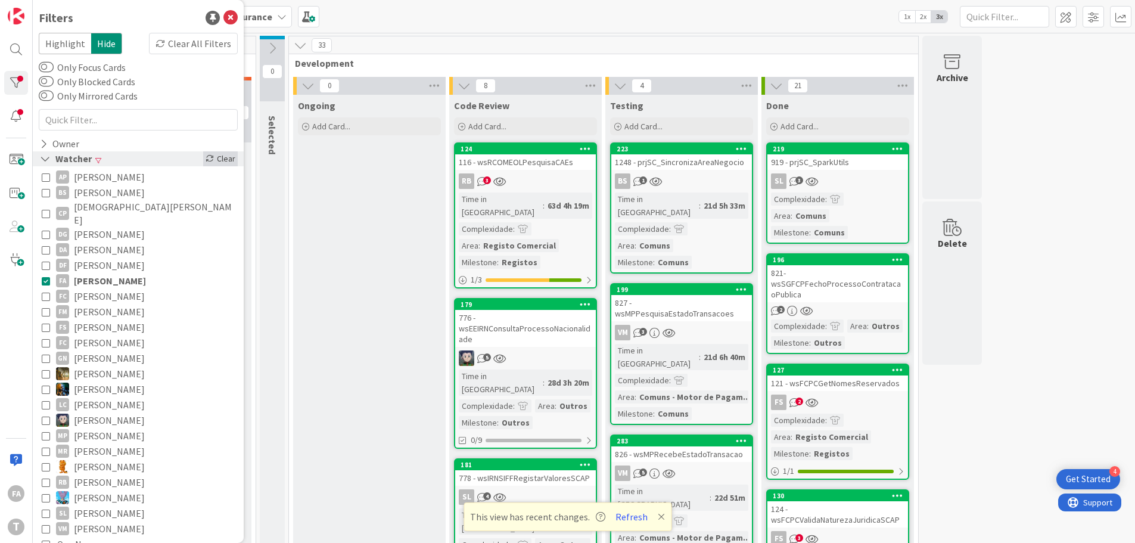
click at [205, 161] on icon at bounding box center [209, 158] width 8 height 8
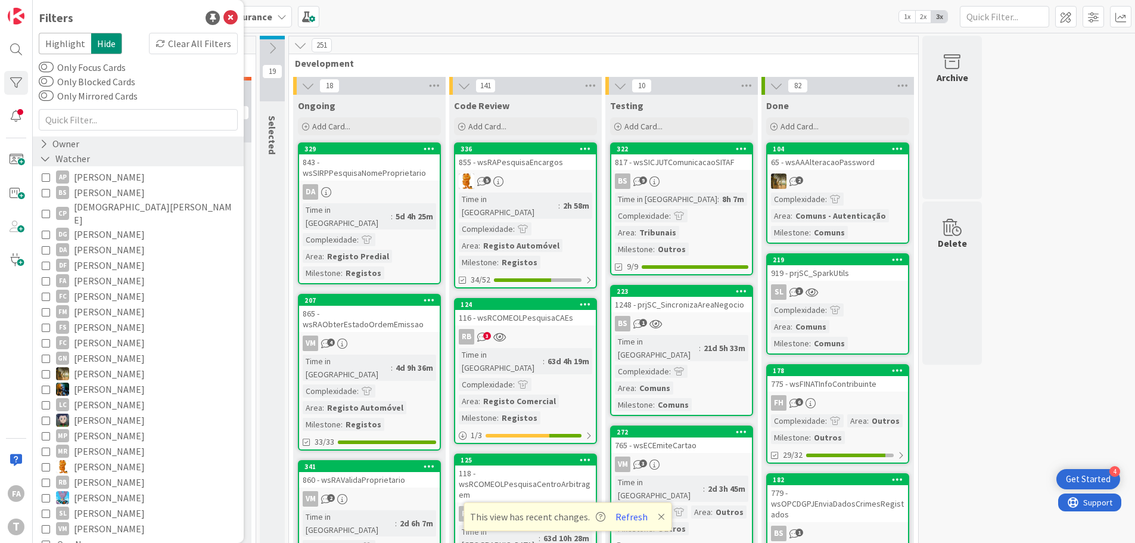
click at [63, 143] on div "Owner" at bounding box center [60, 143] width 42 height 15
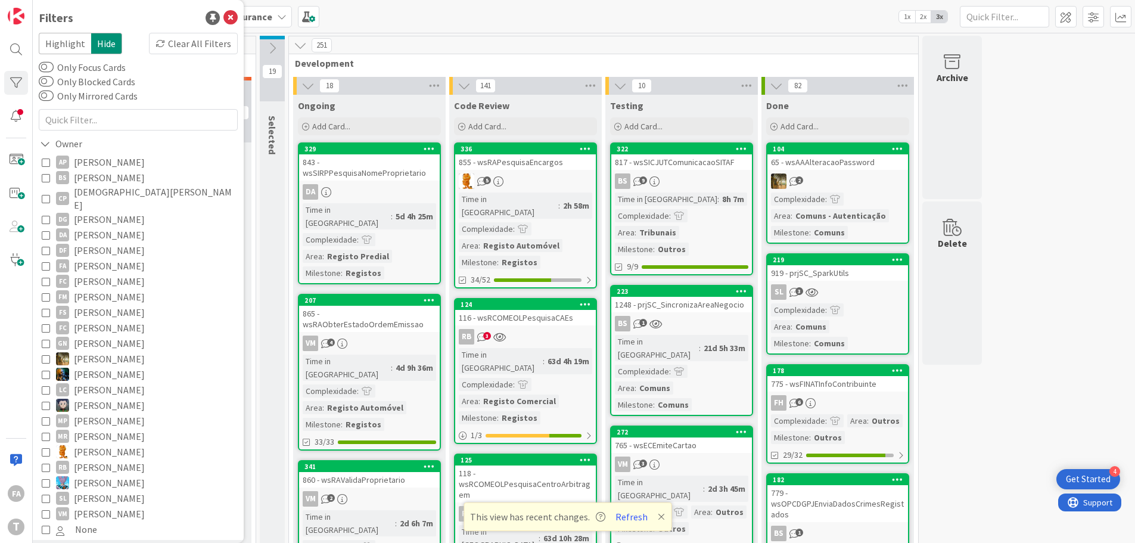
click at [90, 258] on span "[PERSON_NAME]" at bounding box center [109, 265] width 71 height 15
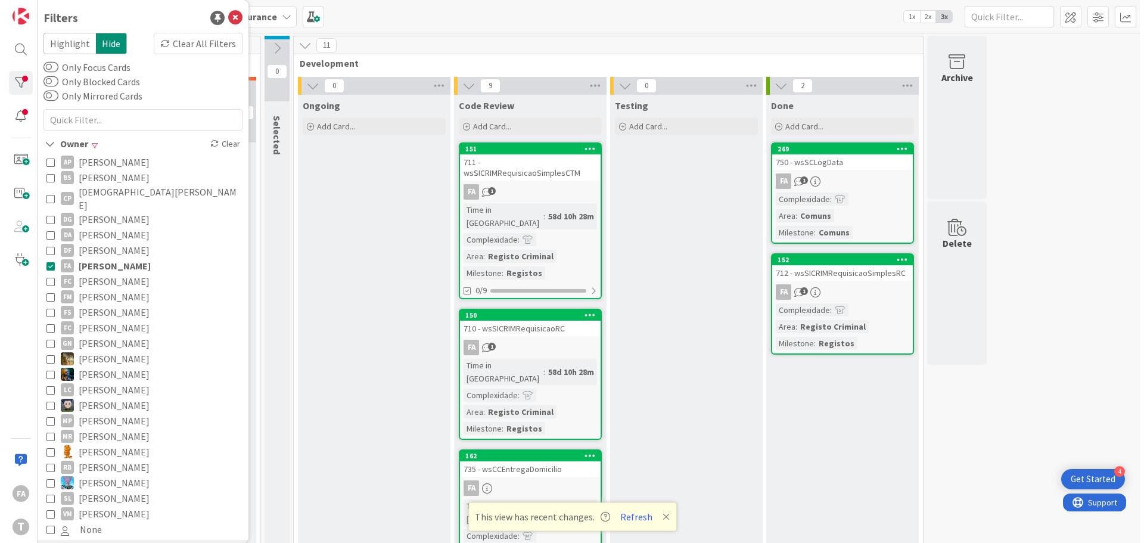
scroll to position [60, 0]
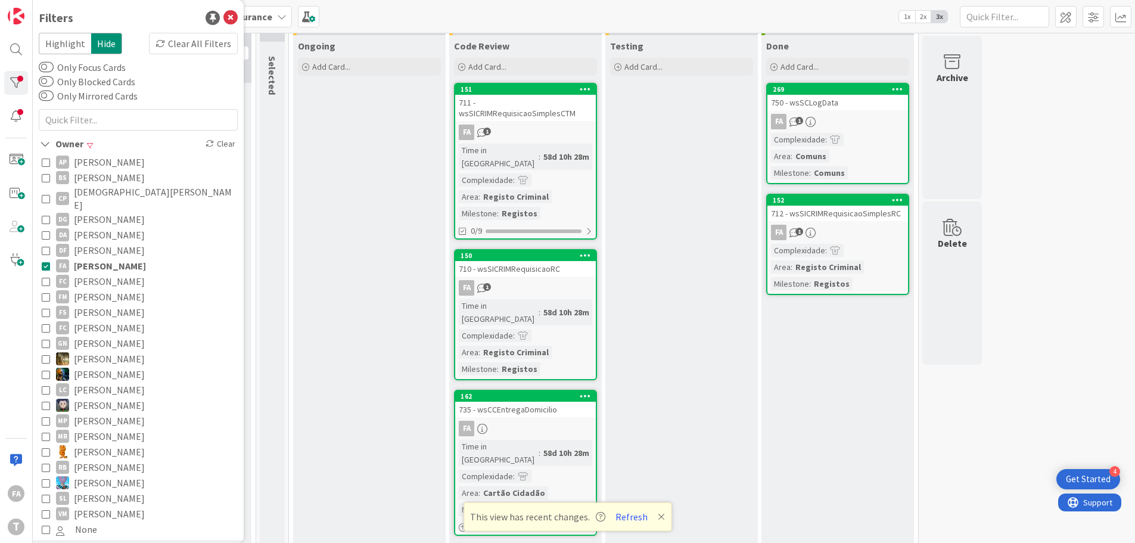
click at [547, 124] on div "FA 1" at bounding box center [525, 131] width 141 height 15
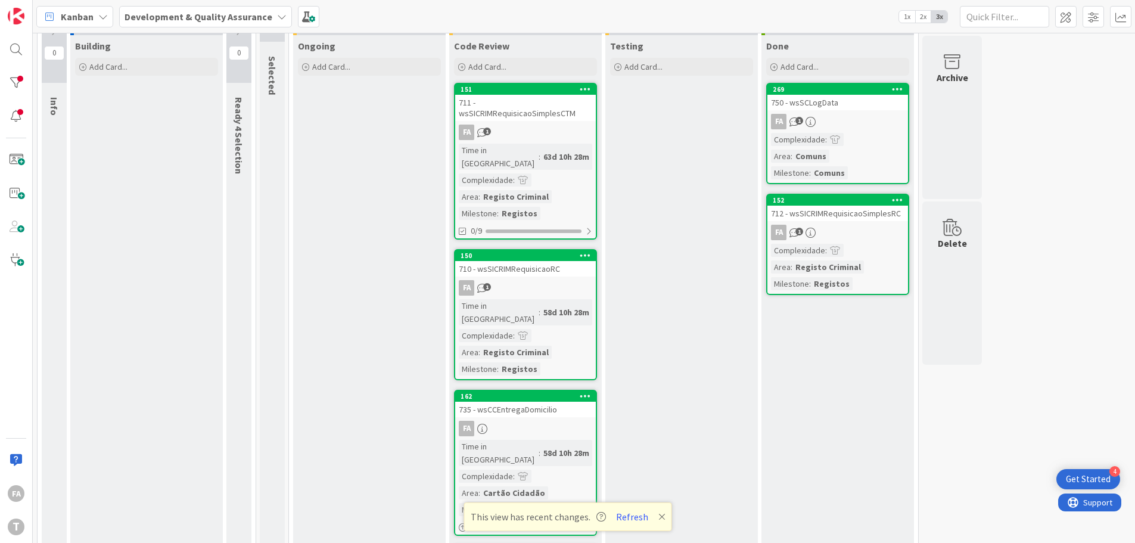
click at [546, 280] on div "FA 1" at bounding box center [525, 287] width 141 height 15
click at [552, 401] on div "735 - wsCCEntregaDomicilio" at bounding box center [525, 408] width 141 height 15
click at [560, 421] on div "FA" at bounding box center [525, 428] width 141 height 15
click at [539, 401] on div "735 - wsCCEntregaDomicilio" at bounding box center [525, 408] width 141 height 15
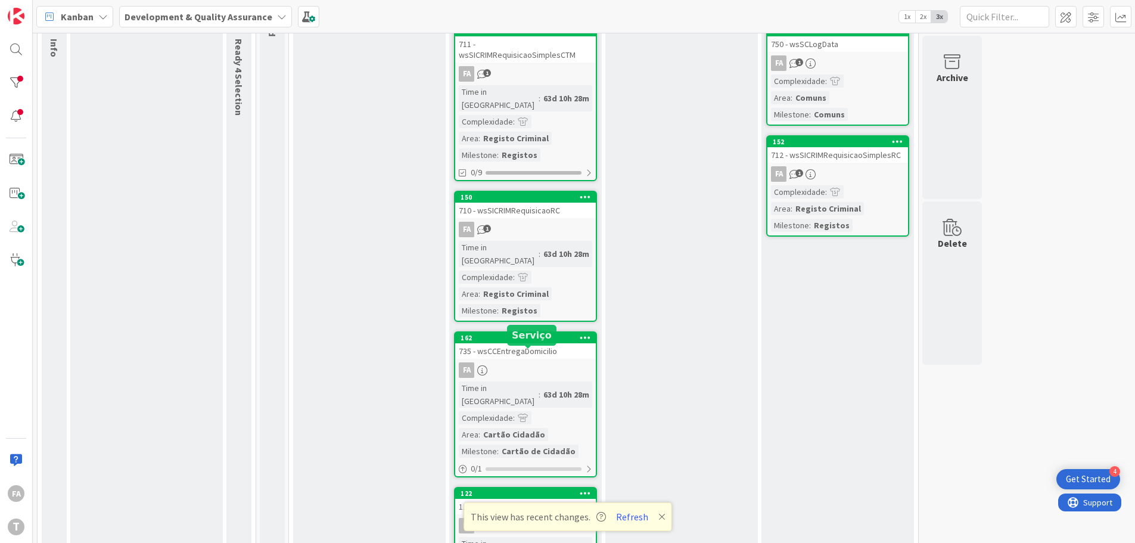
scroll to position [238, 0]
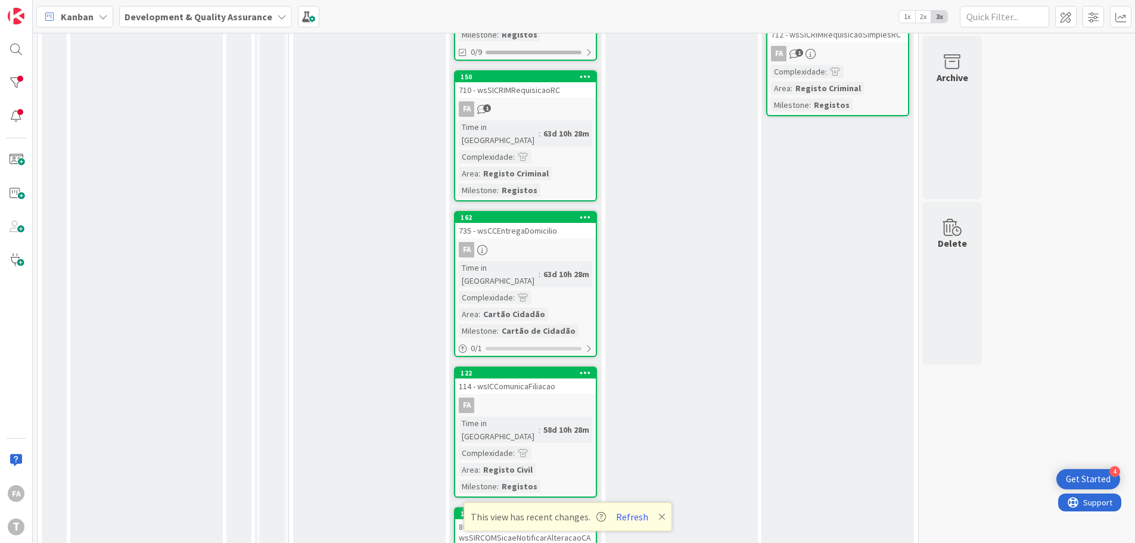
click at [558, 397] on div "FA" at bounding box center [525, 404] width 141 height 15
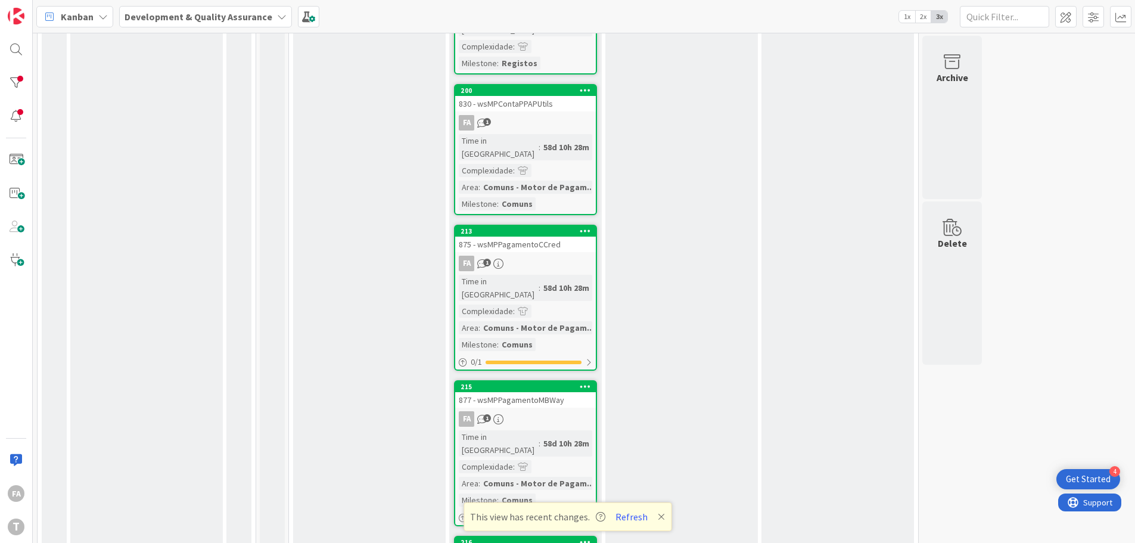
scroll to position [813, 0]
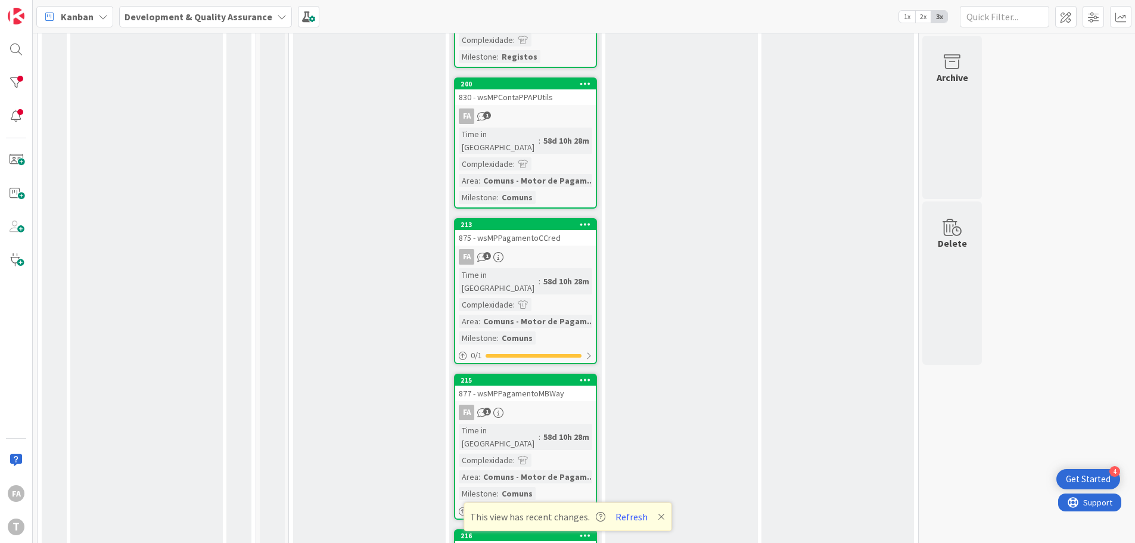
click at [660, 516] on icon at bounding box center [661, 517] width 7 height 10
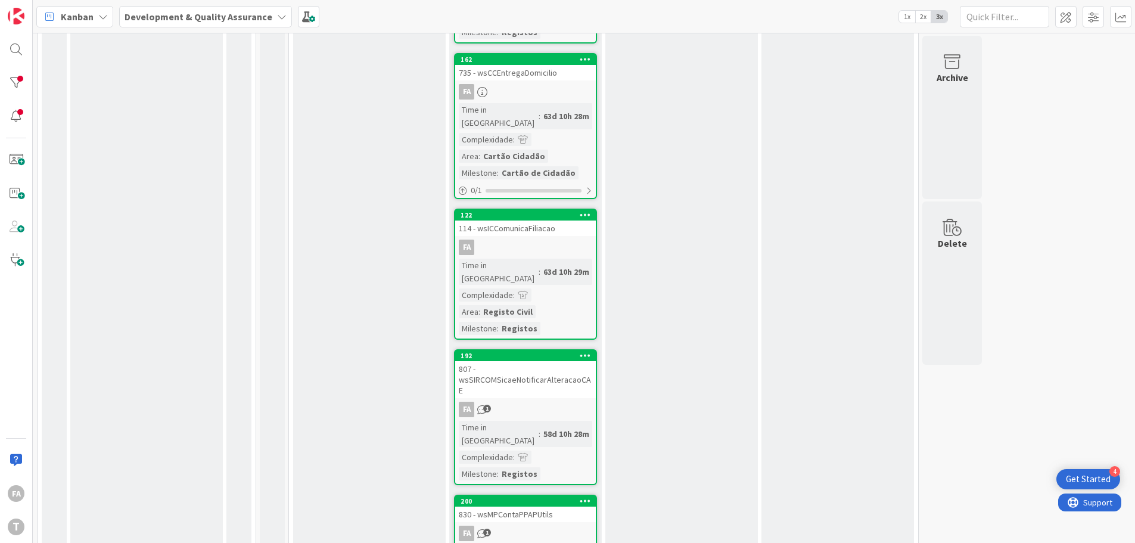
scroll to position [146, 0]
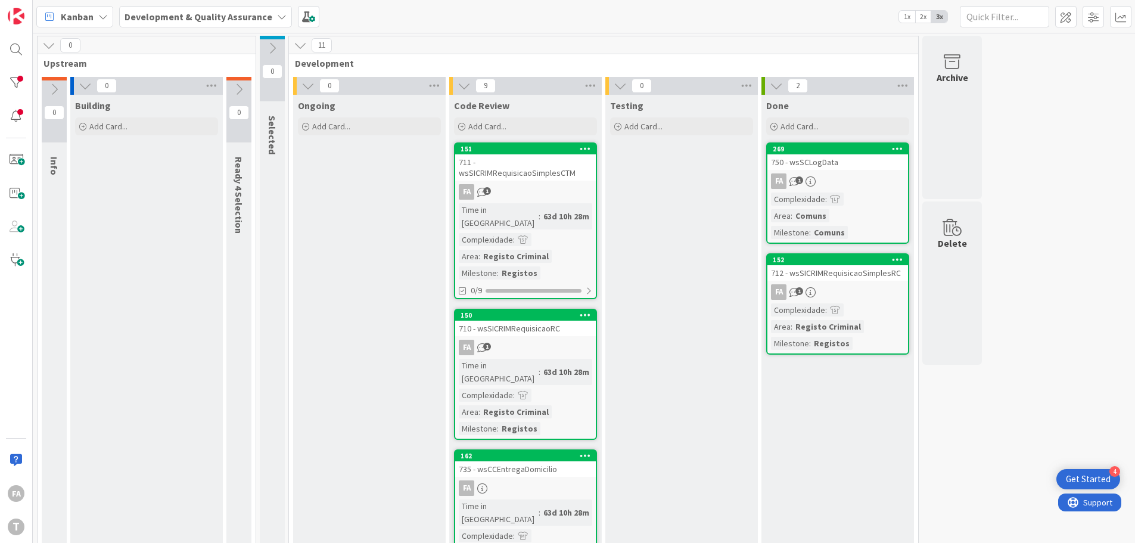
click at [13, 80] on div at bounding box center [16, 83] width 24 height 24
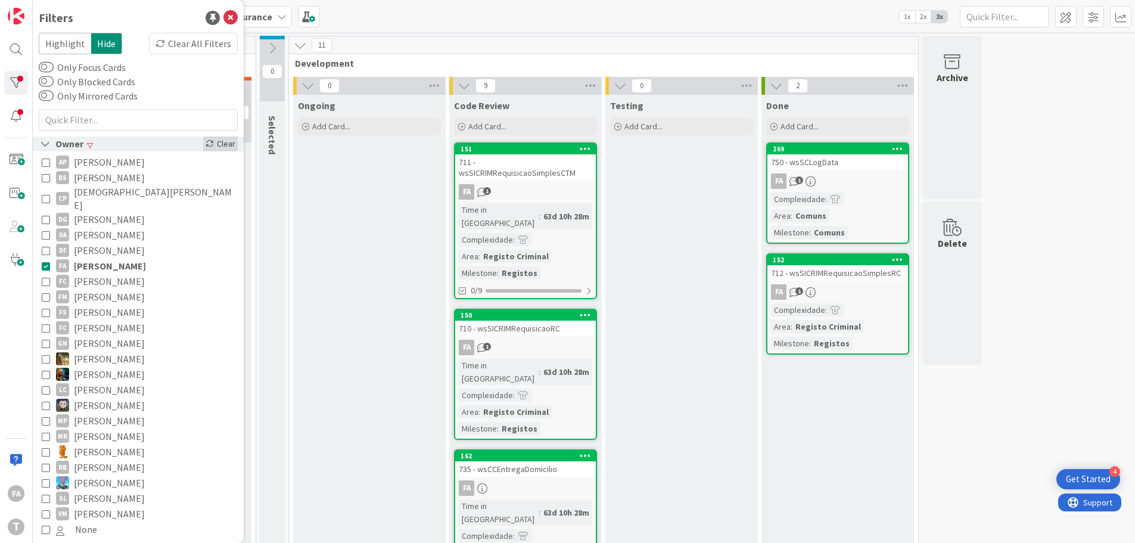
click at [205, 145] on icon at bounding box center [209, 143] width 8 height 8
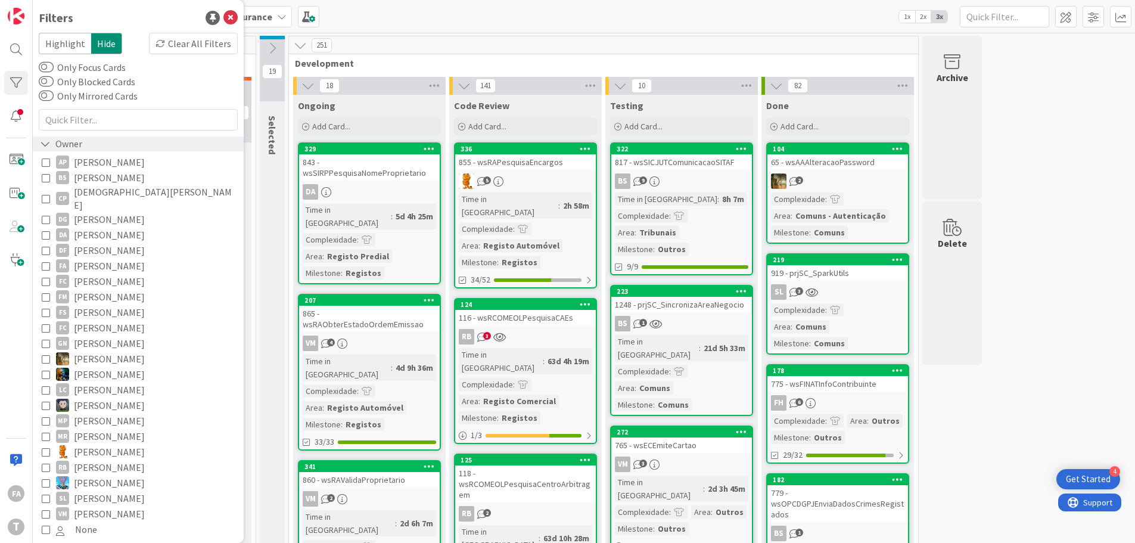
click at [46, 139] on icon at bounding box center [45, 144] width 11 height 10
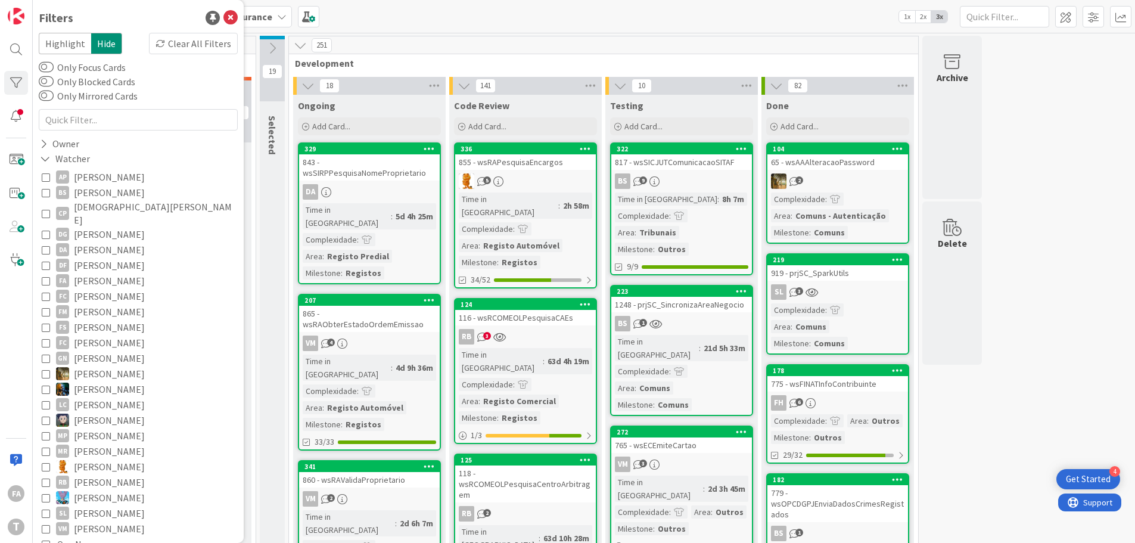
click at [93, 273] on span "[PERSON_NAME]" at bounding box center [109, 280] width 71 height 15
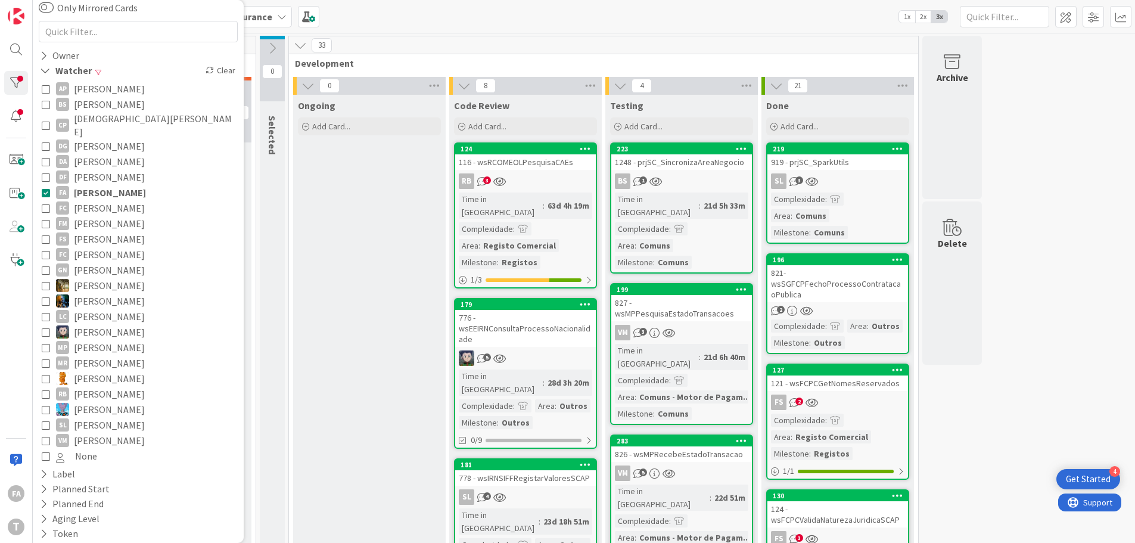
scroll to position [178, 0]
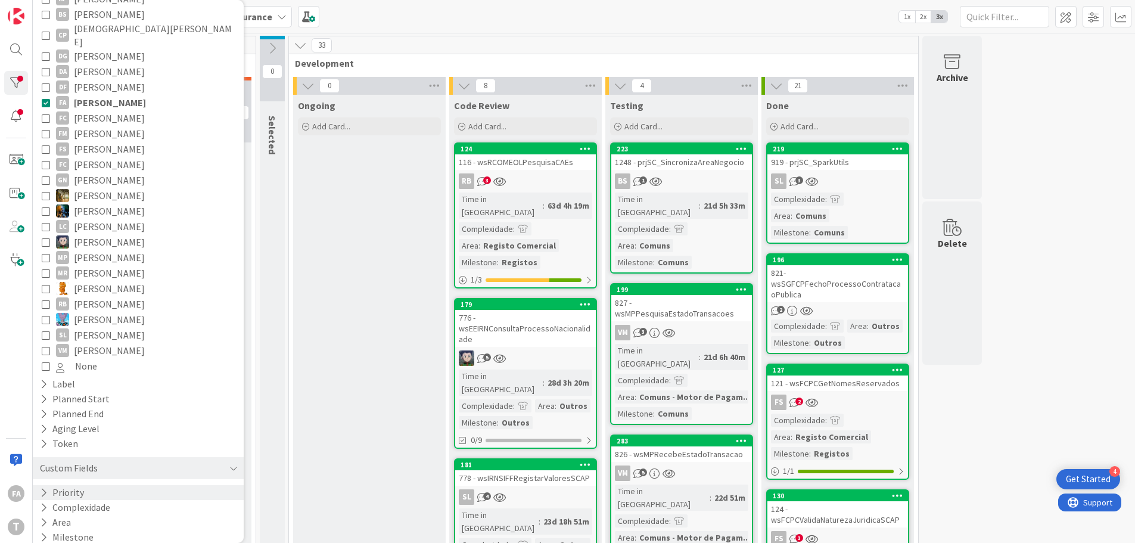
click at [82, 485] on button "Priority" at bounding box center [62, 492] width 46 height 15
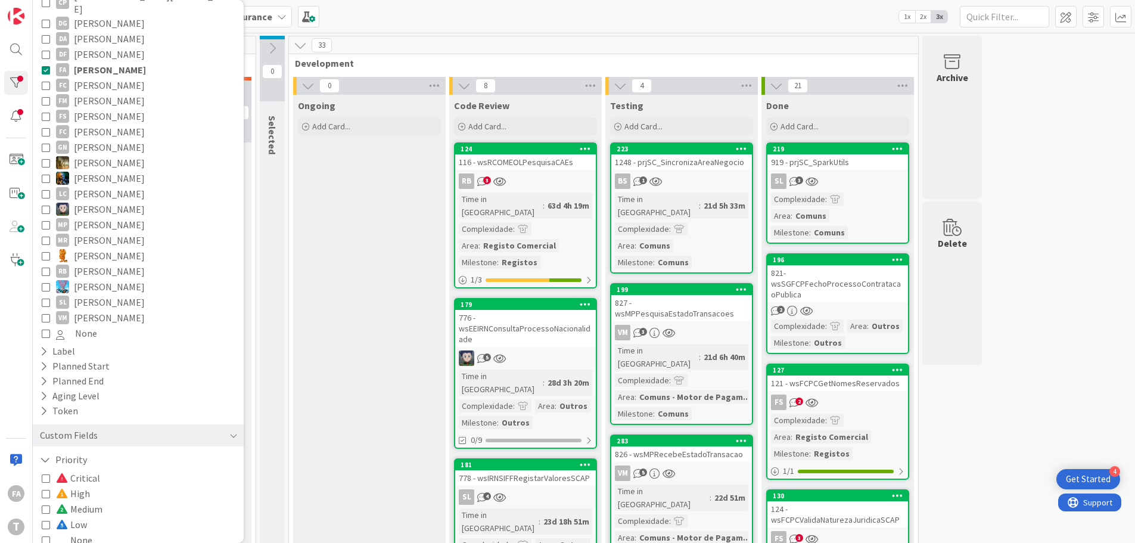
scroll to position [261, 0]
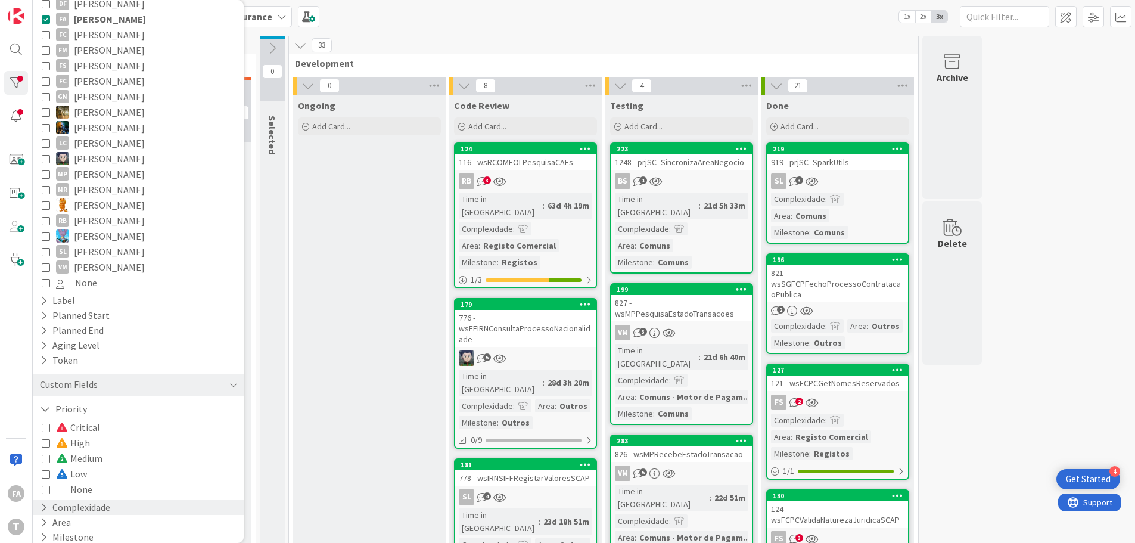
click at [91, 500] on button "Complexidade" at bounding box center [75, 507] width 73 height 15
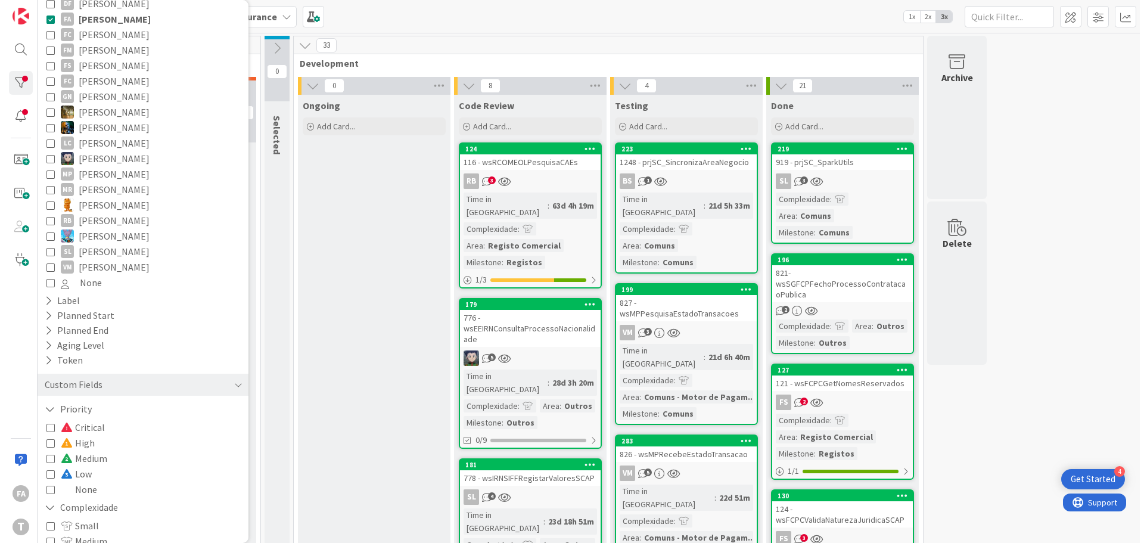
scroll to position [345, 0]
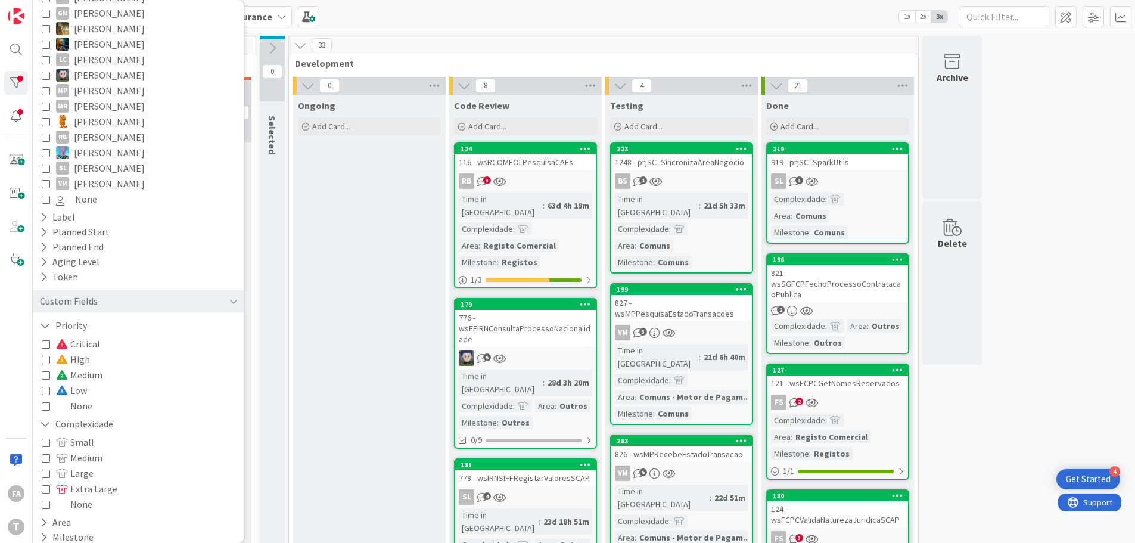
click at [85, 450] on span "Medium" at bounding box center [79, 457] width 46 height 15
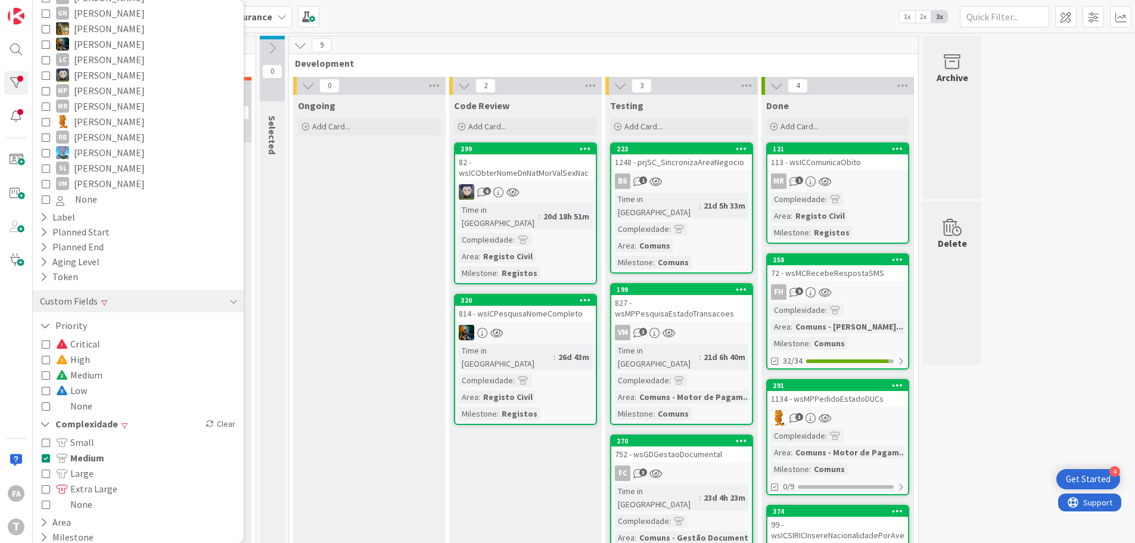
click at [559, 176] on div "82 - wsICObterNomeDnNatMorValSexNac" at bounding box center [525, 167] width 141 height 26
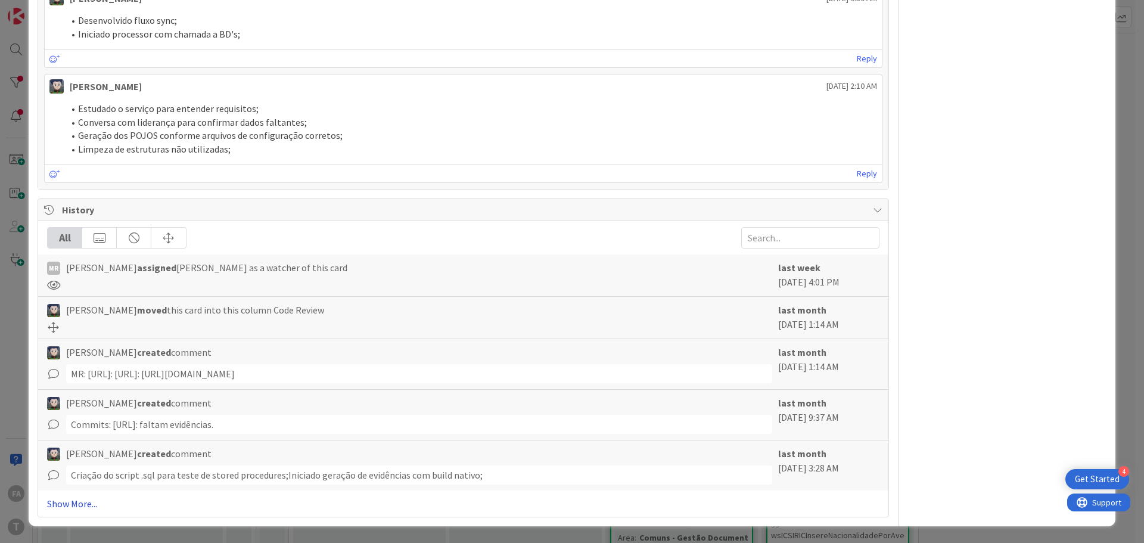
click at [78, 500] on link "Show More..." at bounding box center [463, 503] width 832 height 14
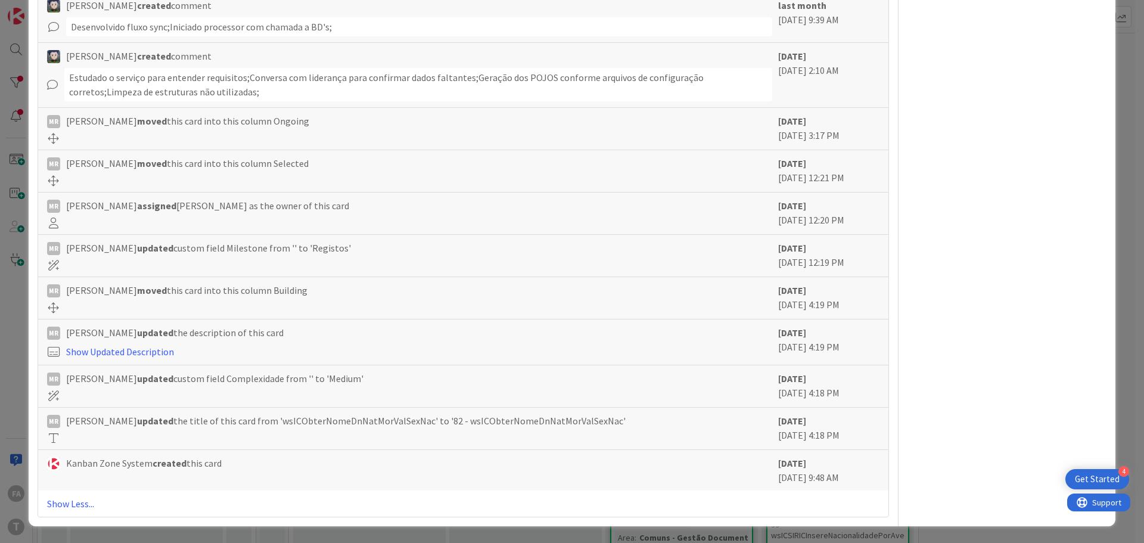
scroll to position [1369, 0]
click at [81, 508] on link "Show Less..." at bounding box center [463, 503] width 832 height 14
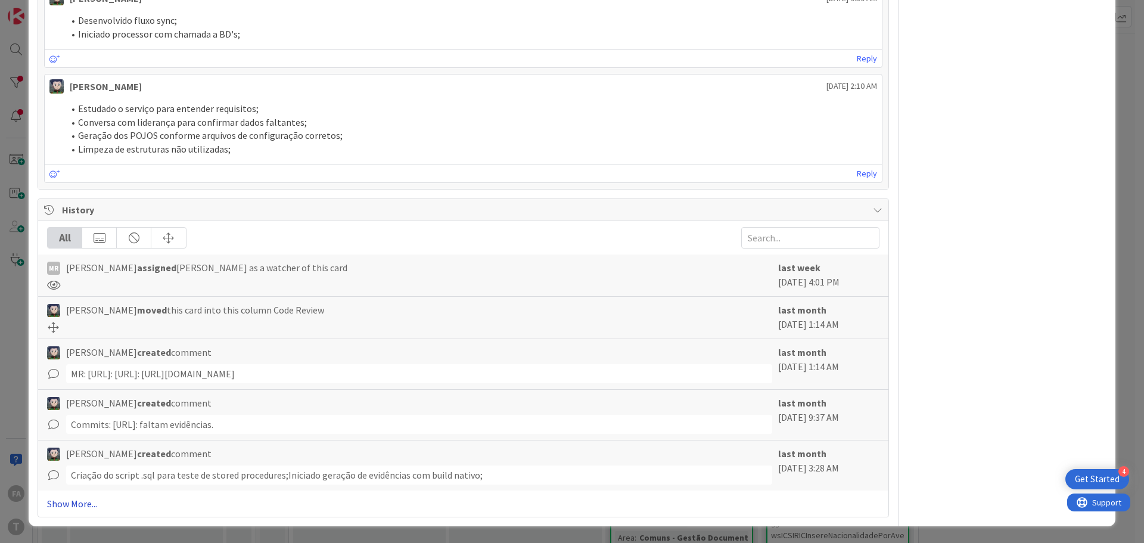
click at [79, 504] on link "Show More..." at bounding box center [463, 503] width 832 height 14
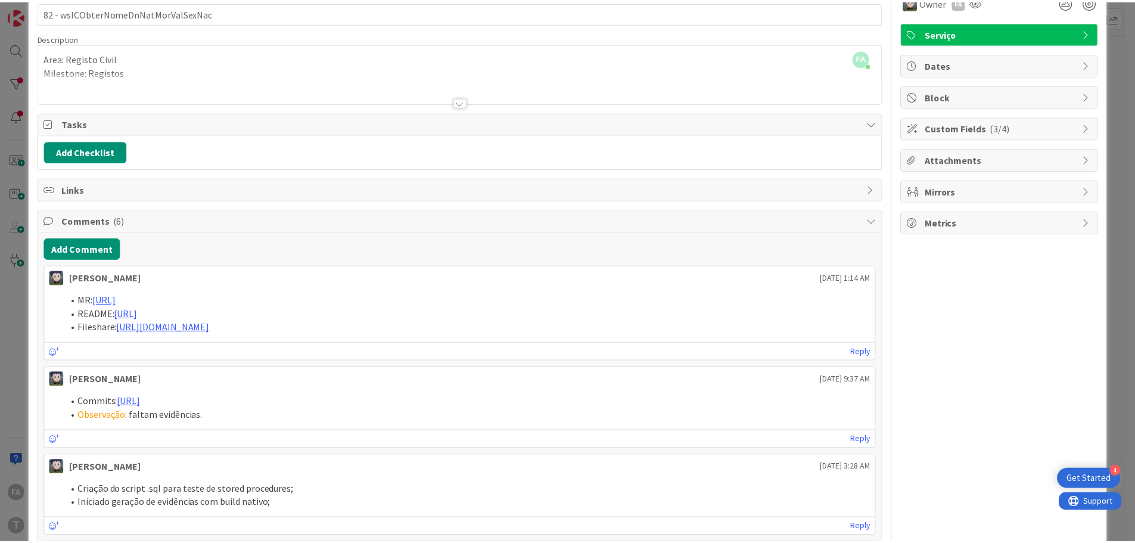
scroll to position [0, 0]
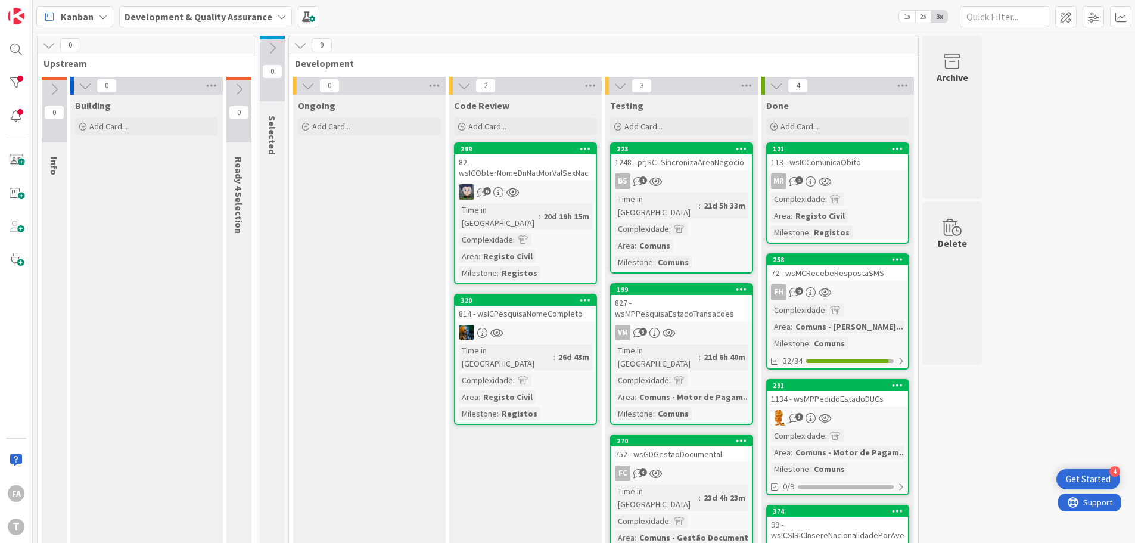
click at [1081, 187] on div "0 Upstream 0 Info 0 Building Add Card... 0 Ready 4 Selection 0 Selected 9 Devel…" at bounding box center [583, 350] width 1097 height 628
click at [545, 306] on div "814 - wsICPesquisaNomeCompleto" at bounding box center [525, 313] width 141 height 15
